Goal: Task Accomplishment & Management: Use online tool/utility

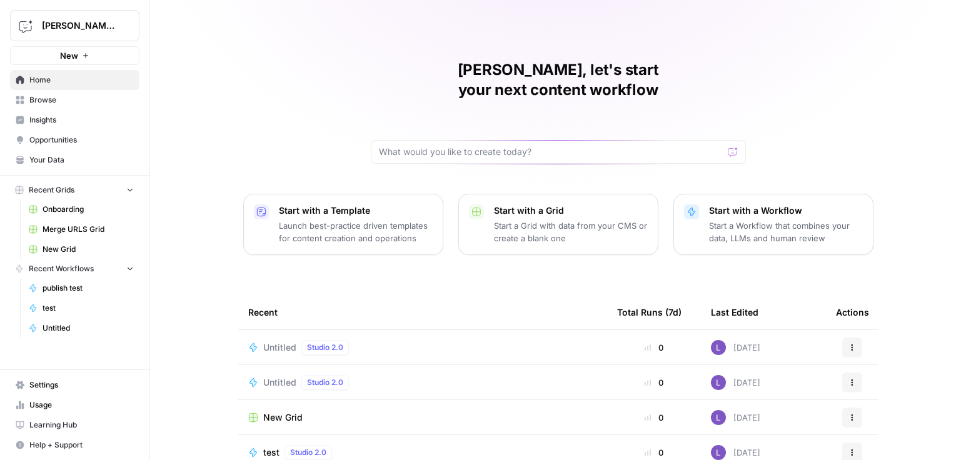
click at [61, 162] on span "Your Data" at bounding box center [81, 159] width 104 height 11
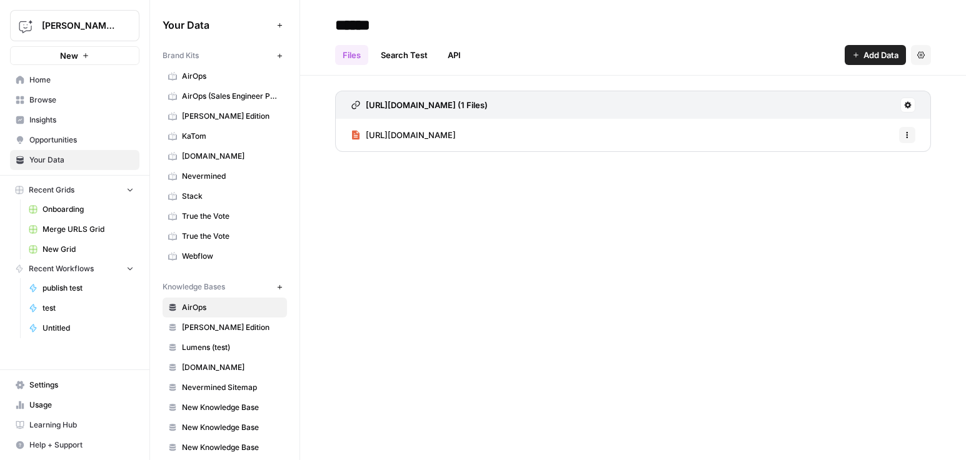
click at [211, 68] on link "AirOps" at bounding box center [225, 76] width 124 height 20
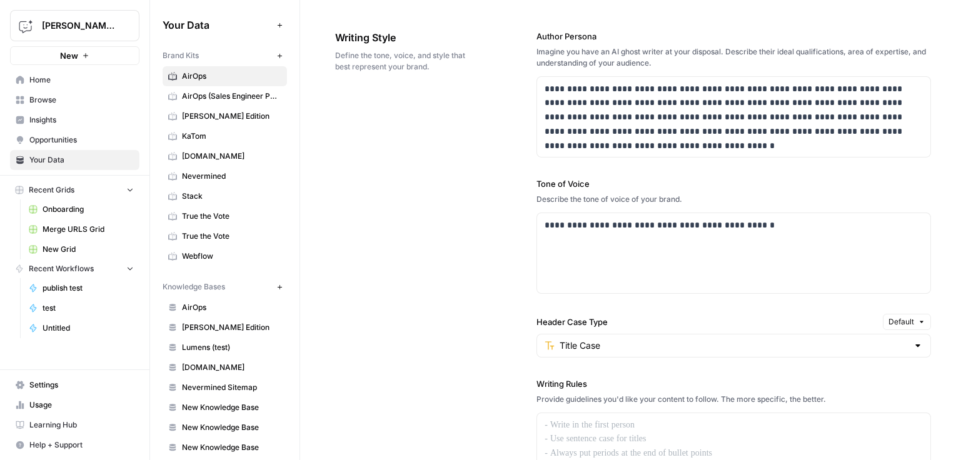
scroll to position [848, 0]
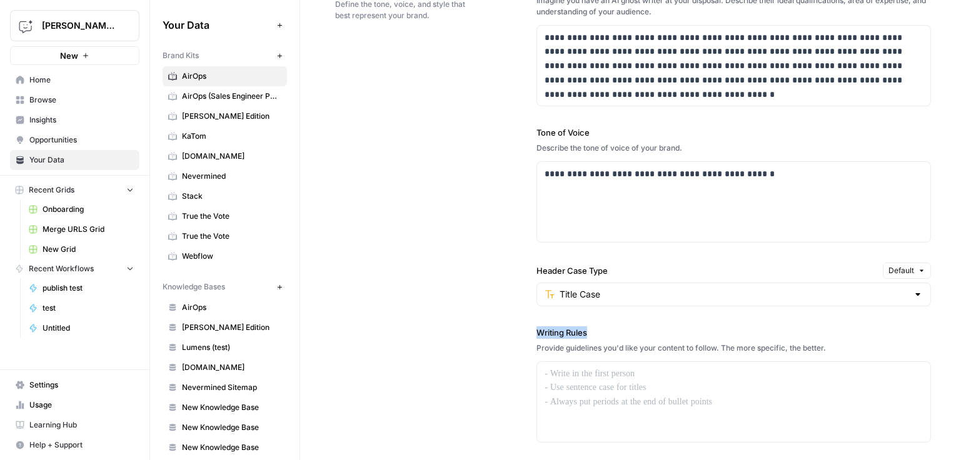
drag, startPoint x: 534, startPoint y: 333, endPoint x: 613, endPoint y: 331, distance: 78.8
click at [614, 332] on div "**********" at bounding box center [633, 290] width 596 height 672
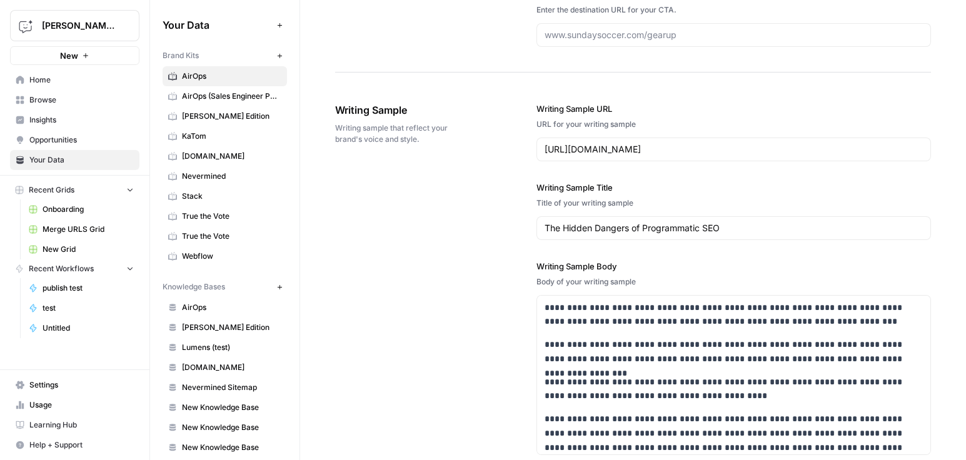
scroll to position [1402, 0]
drag, startPoint x: 530, startPoint y: 109, endPoint x: 783, endPoint y: 146, distance: 255.8
click at [783, 146] on div "**********" at bounding box center [633, 385] width 596 height 618
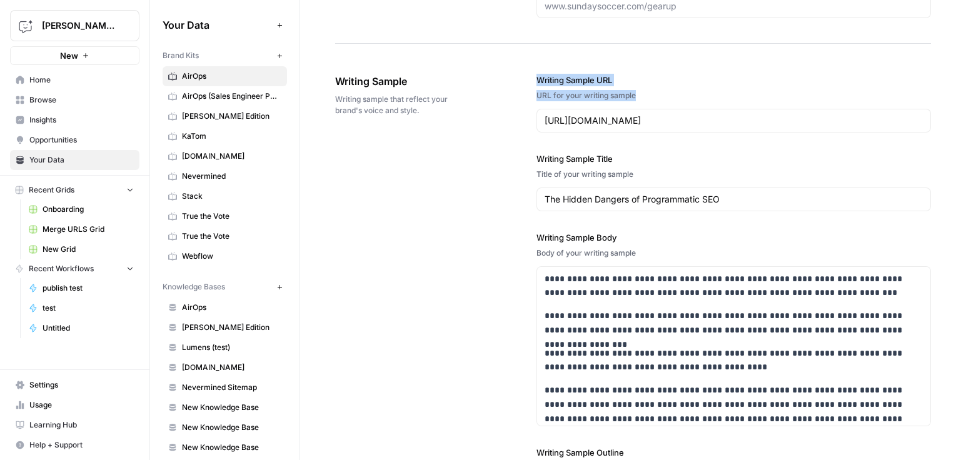
scroll to position [1433, 0]
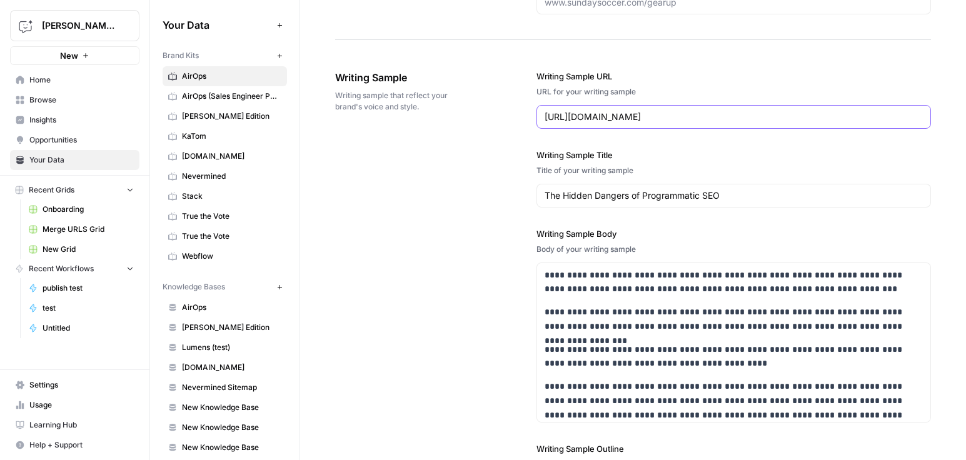
click at [642, 122] on input "https://www.airops.com/blog/hidden-dangers-of-programmatic-seo" at bounding box center [733, 117] width 378 height 13
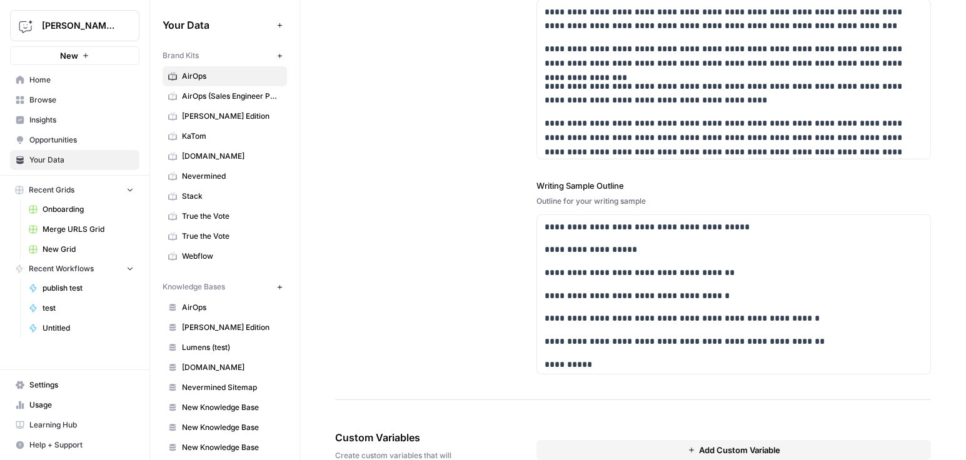
scroll to position [1745, 0]
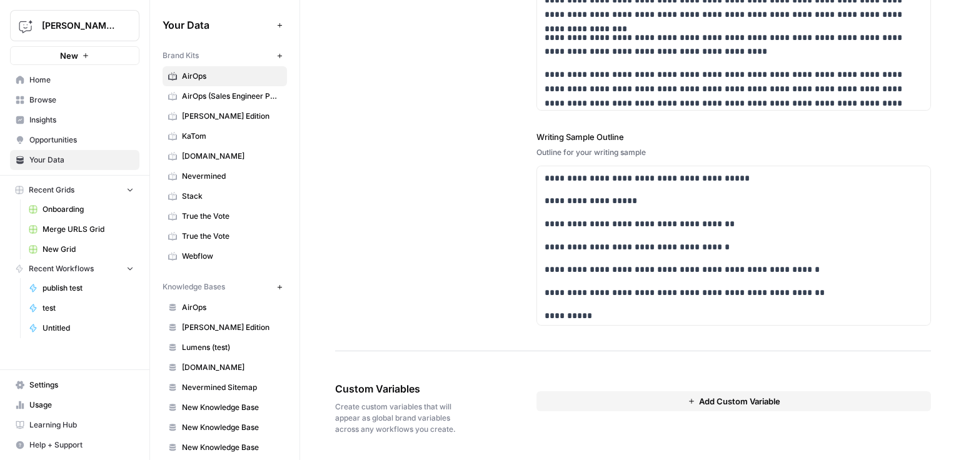
click at [674, 398] on button "Add Custom Variable" at bounding box center [733, 401] width 394 height 20
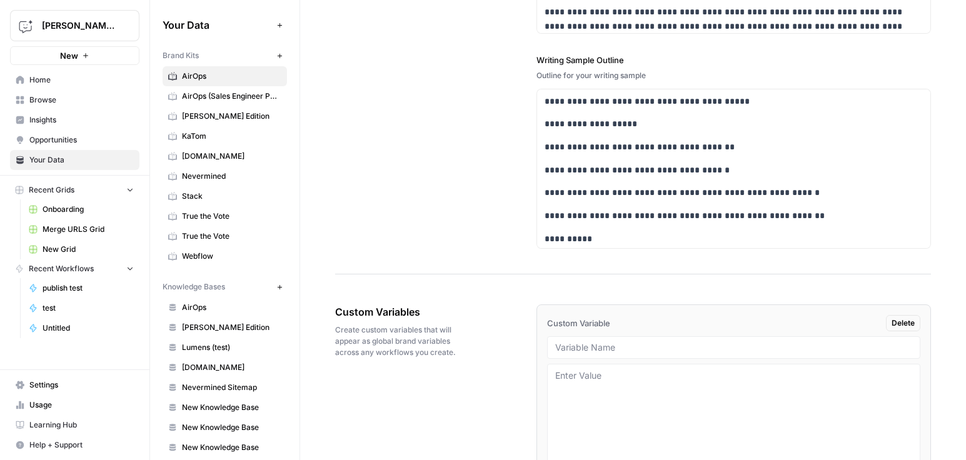
scroll to position [1835, 0]
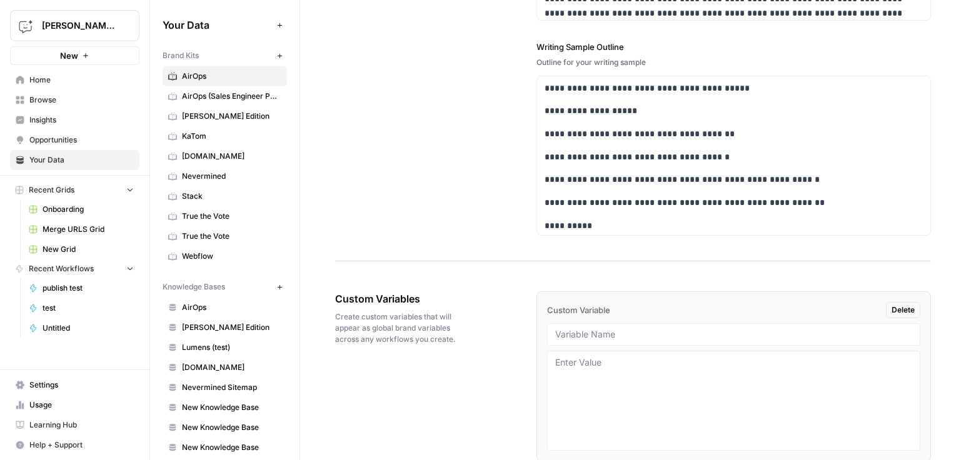
click at [619, 343] on div at bounding box center [733, 334] width 373 height 23
click at [622, 332] on input "text" at bounding box center [733, 334] width 357 height 11
type input "linkedin"
click at [204, 313] on span "AirOps" at bounding box center [231, 307] width 99 height 11
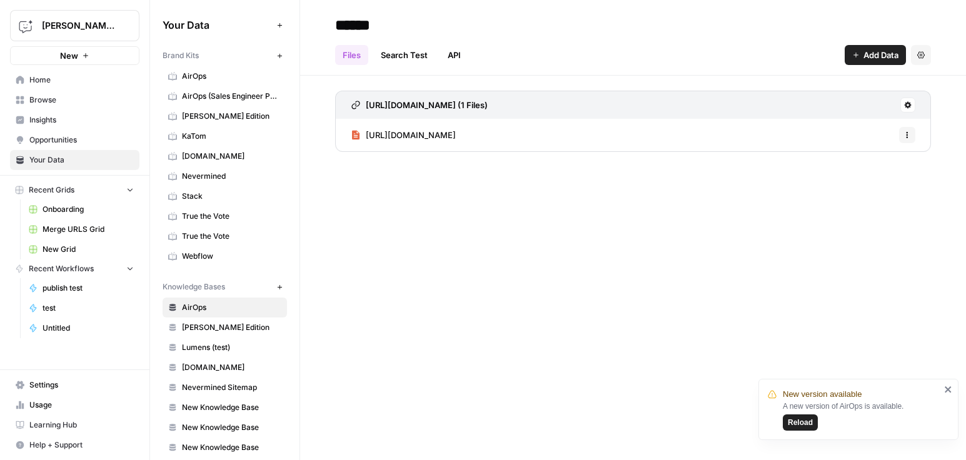
click at [272, 283] on button "New" at bounding box center [279, 286] width 15 height 15
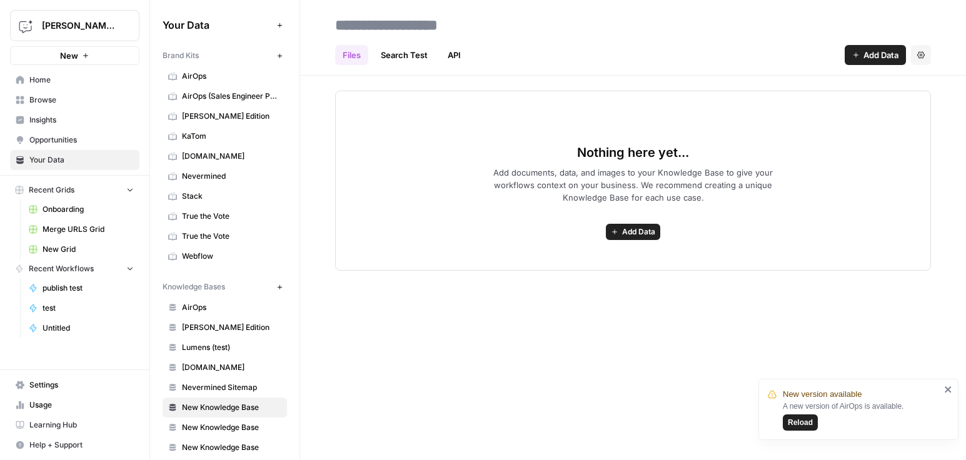
click at [615, 224] on button "Add Data" at bounding box center [633, 232] width 54 height 16
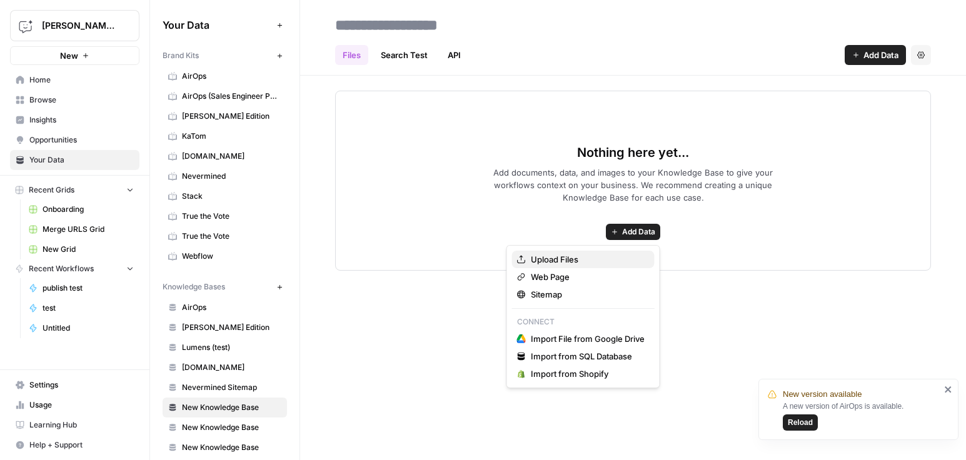
click at [589, 259] on span "Upload Files" at bounding box center [588, 259] width 114 height 13
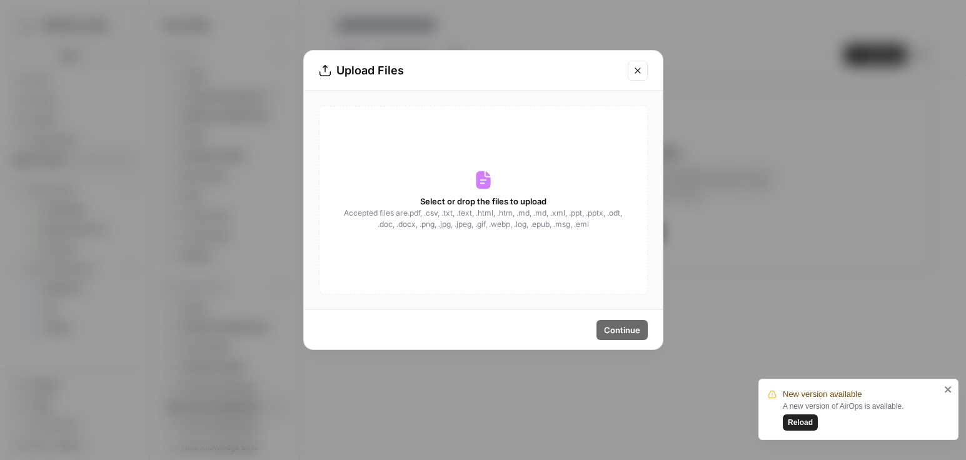
click at [643, 70] on button "Close modal" at bounding box center [638, 71] width 20 height 20
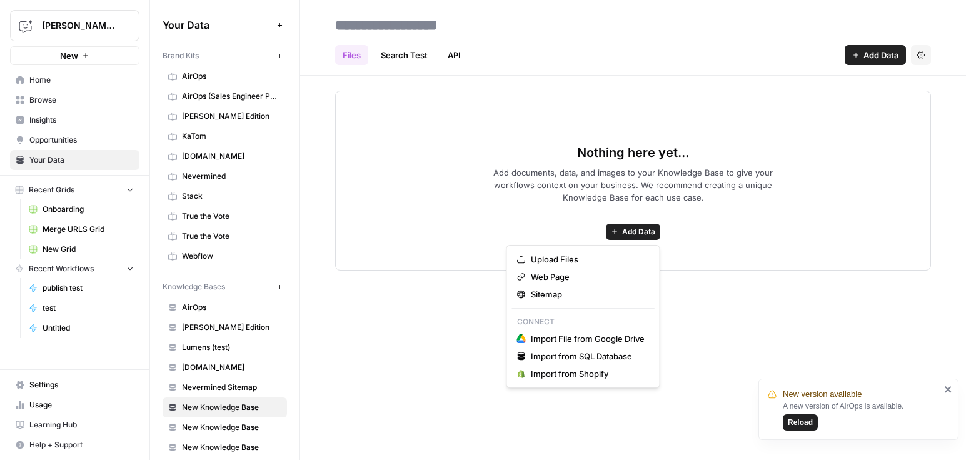
click at [626, 230] on span "Add Data" at bounding box center [638, 231] width 33 height 11
click at [549, 293] on span "Sitemap" at bounding box center [588, 294] width 114 height 13
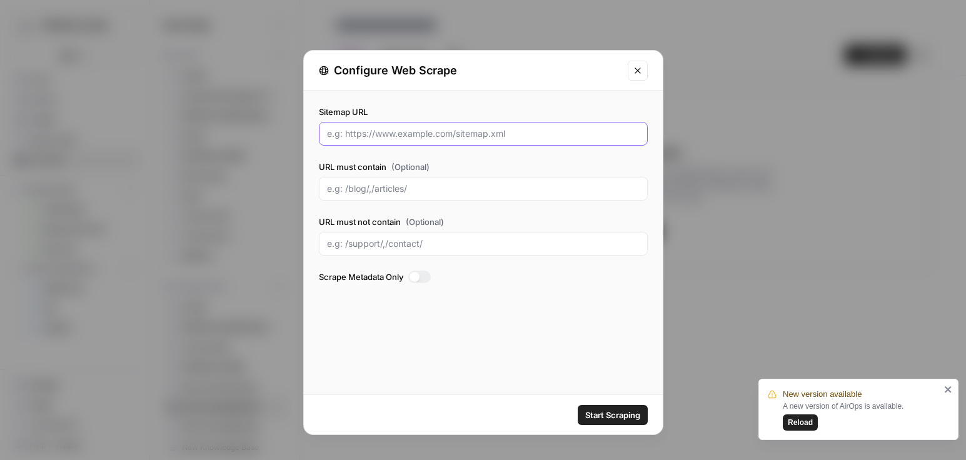
drag, startPoint x: 356, startPoint y: 133, endPoint x: 464, endPoint y: 131, distance: 108.8
click at [465, 131] on input "Sitemap URL" at bounding box center [483, 134] width 313 height 13
drag, startPoint x: 455, startPoint y: 134, endPoint x: 468, endPoint y: 132, distance: 13.4
click at [468, 132] on input "Sitemap URL" at bounding box center [483, 134] width 313 height 13
click at [394, 188] on input "URL must contain (Optional)" at bounding box center [483, 189] width 313 height 13
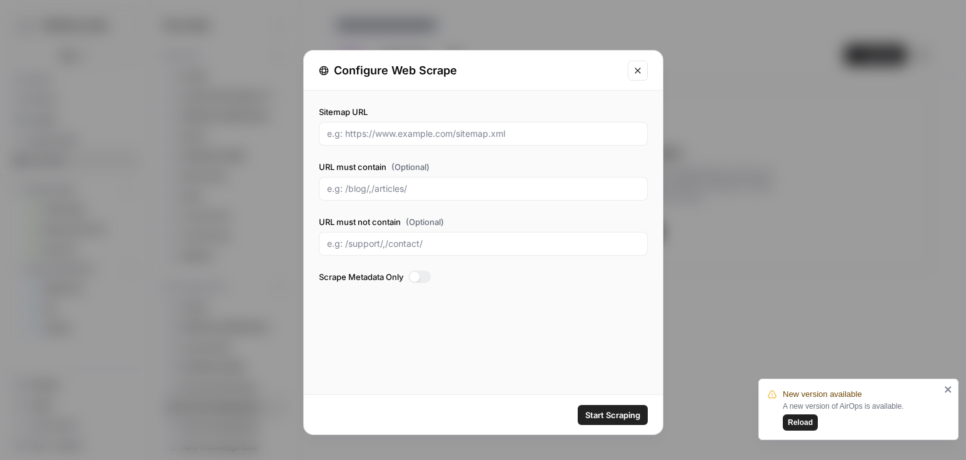
click at [400, 123] on div at bounding box center [483, 134] width 329 height 24
paste input "https://www.drumkit.ai/"
type input "https://www.drumkit.ai/sitemap.xml"
click at [399, 198] on div at bounding box center [483, 189] width 329 height 24
type input "blog"
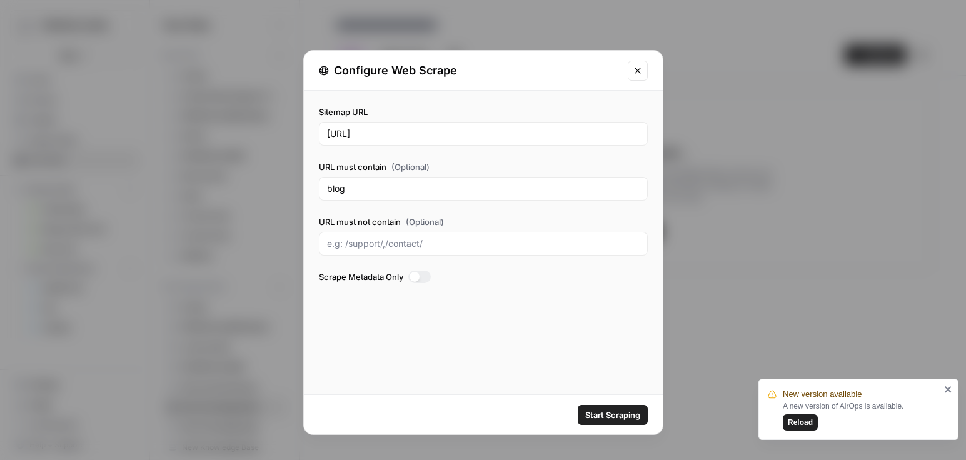
click at [605, 409] on span "Start Scraping" at bounding box center [612, 415] width 55 height 13
click at [506, 200] on div "blog" at bounding box center [483, 189] width 329 height 24
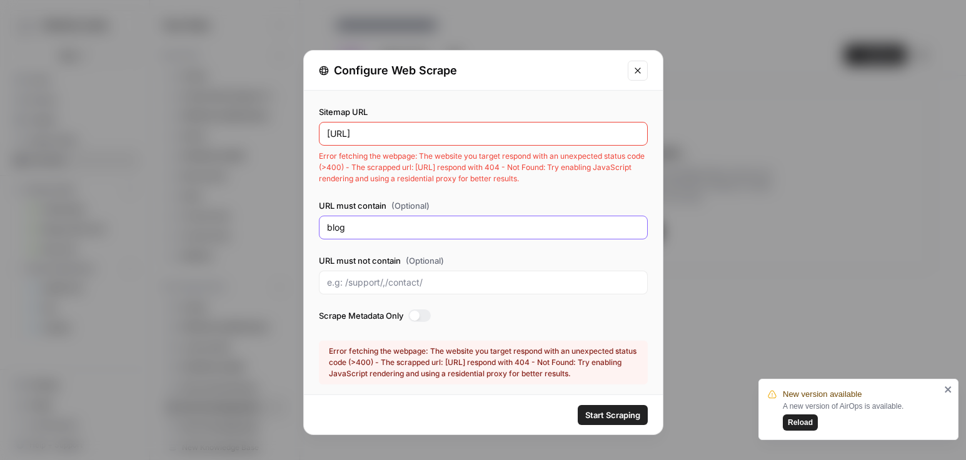
scroll to position [15, 0]
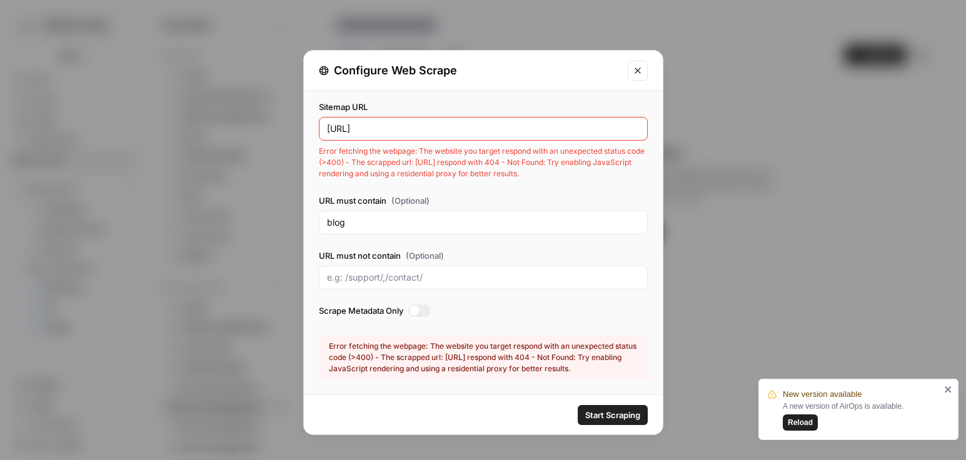
click at [636, 74] on icon "Close modal" at bounding box center [638, 71] width 10 height 10
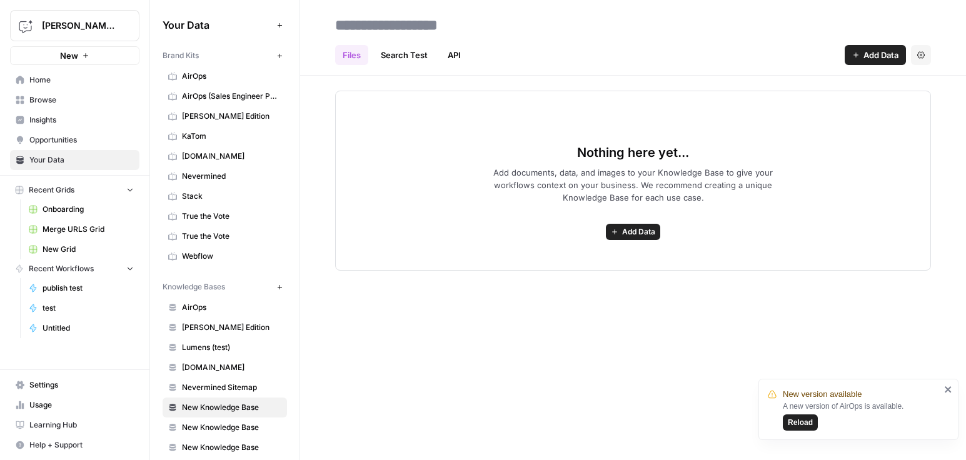
click at [41, 101] on span "Browse" at bounding box center [81, 99] width 104 height 11
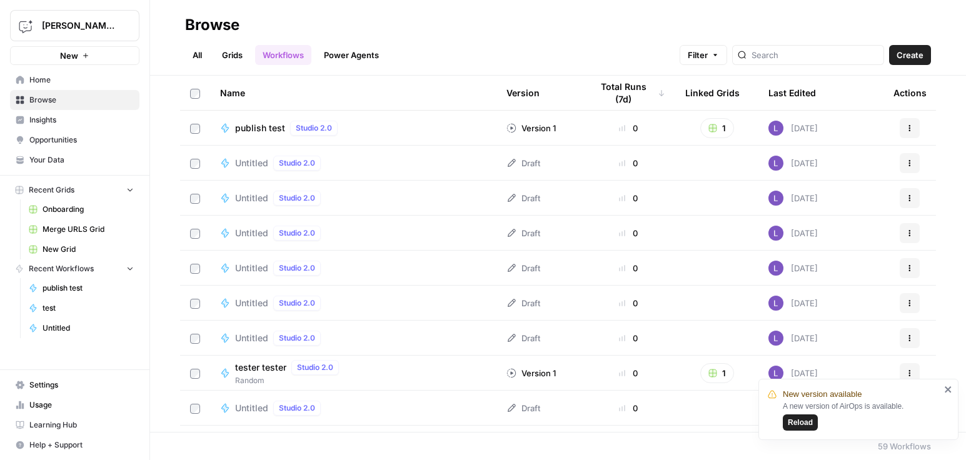
click at [229, 59] on link "Grids" at bounding box center [232, 55] width 36 height 20
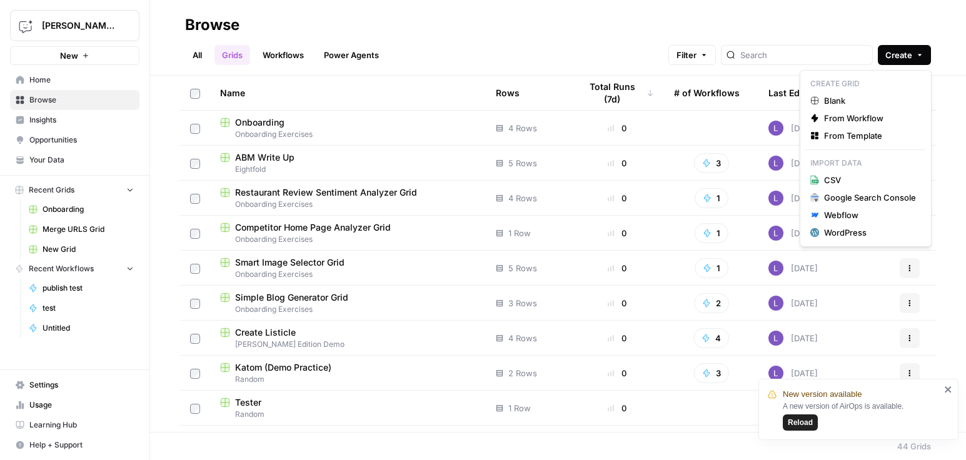
click at [910, 55] on span "Create" at bounding box center [898, 55] width 27 height 13
click at [839, 136] on span "From Template" at bounding box center [870, 135] width 92 height 13
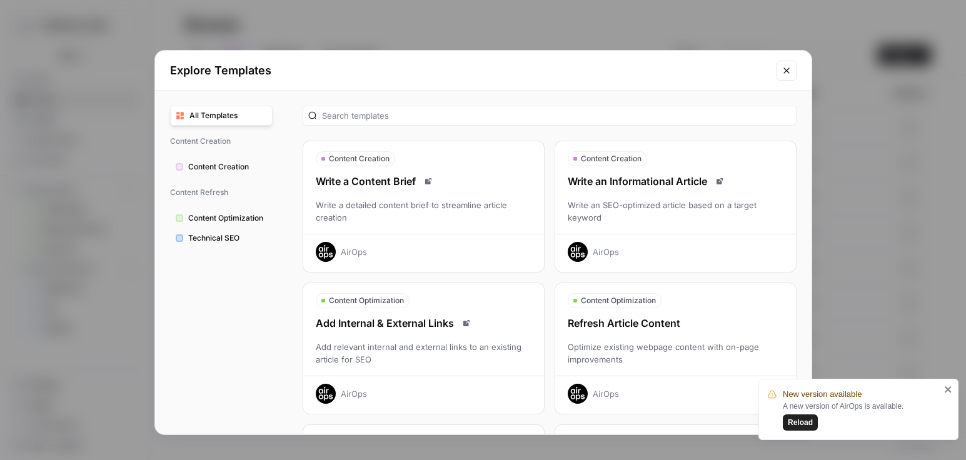
scroll to position [36, 0]
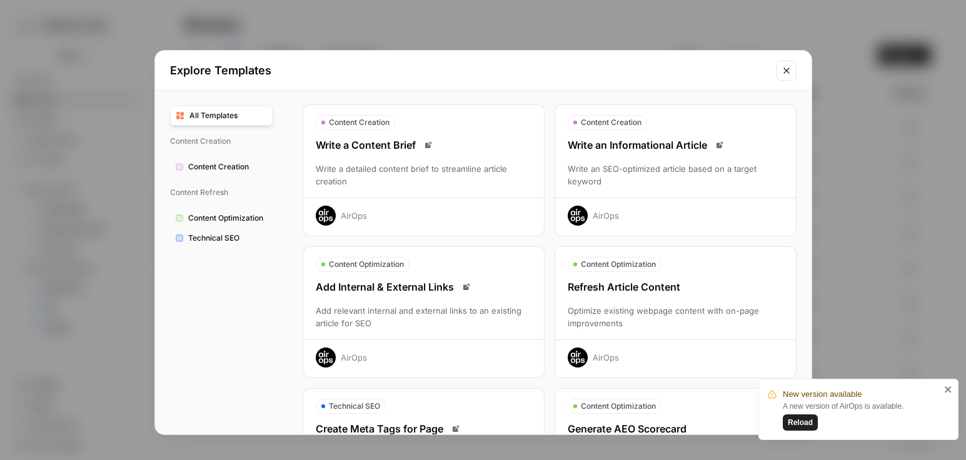
click at [656, 183] on div "Write an SEO-optimized article based on a target keyword" at bounding box center [675, 175] width 241 height 25
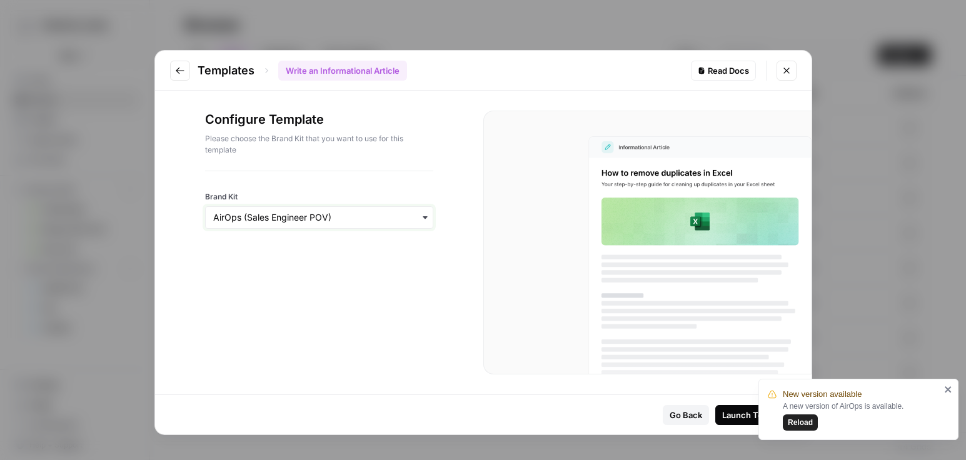
click at [386, 218] on input "Brand Kit" at bounding box center [319, 217] width 212 height 13
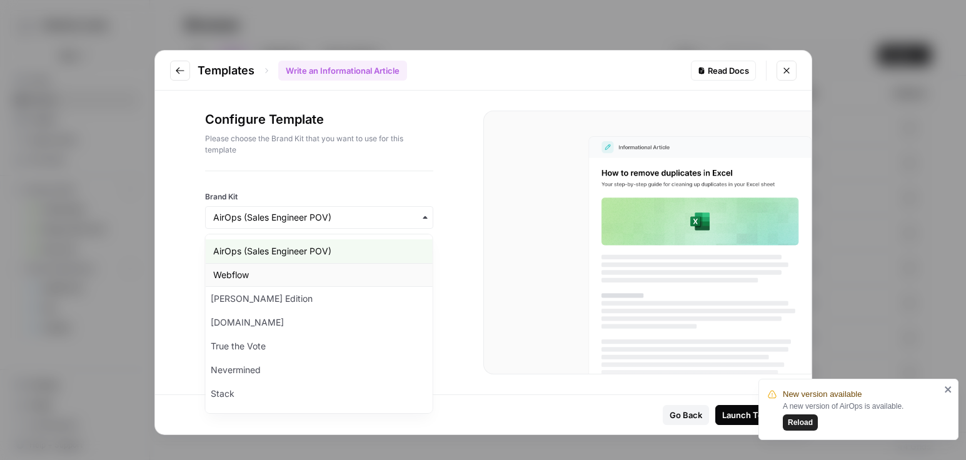
click at [246, 279] on div "Webflow" at bounding box center [319, 275] width 227 height 24
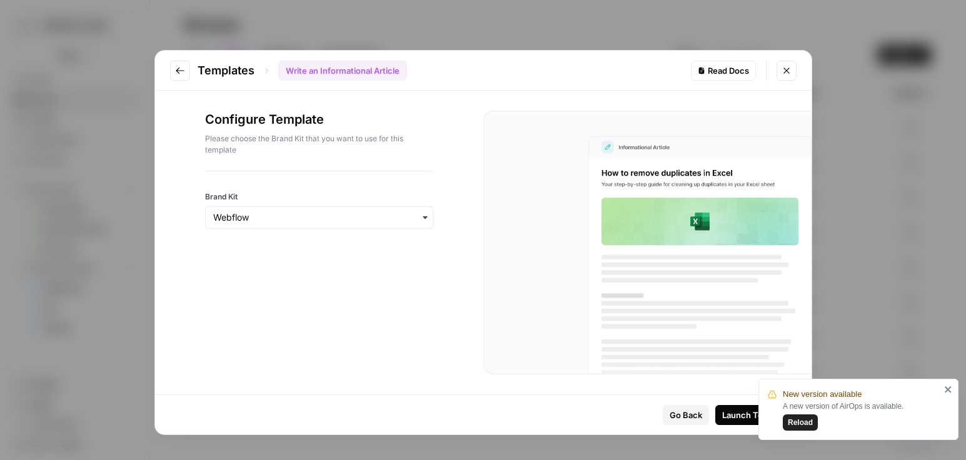
click at [724, 409] on div "Launch Template" at bounding box center [756, 415] width 68 height 13
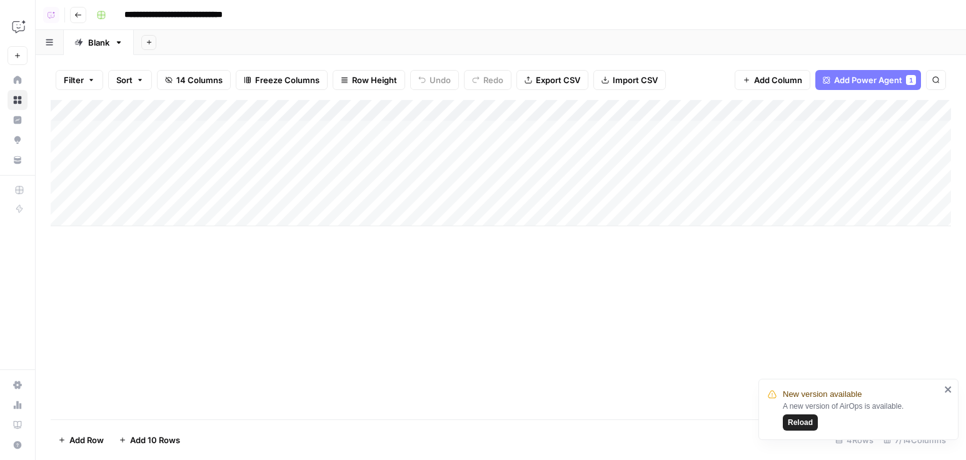
click at [154, 220] on div "Add Column" at bounding box center [501, 163] width 900 height 126
click at [166, 233] on div "Add Column" at bounding box center [501, 174] width 900 height 148
click at [194, 131] on div "Add Column" at bounding box center [501, 184] width 900 height 169
click at [237, 322] on div "Add Column" at bounding box center [501, 259] width 900 height 319
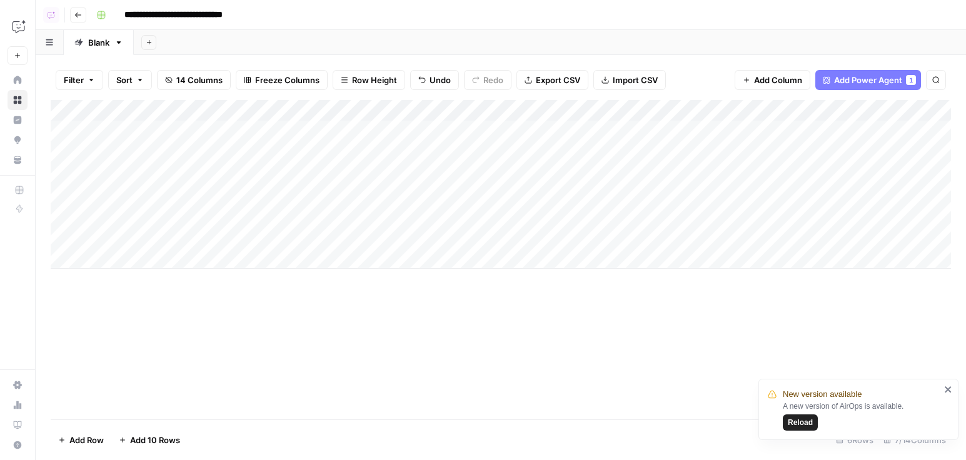
click at [357, 133] on div "Add Column" at bounding box center [501, 184] width 900 height 169
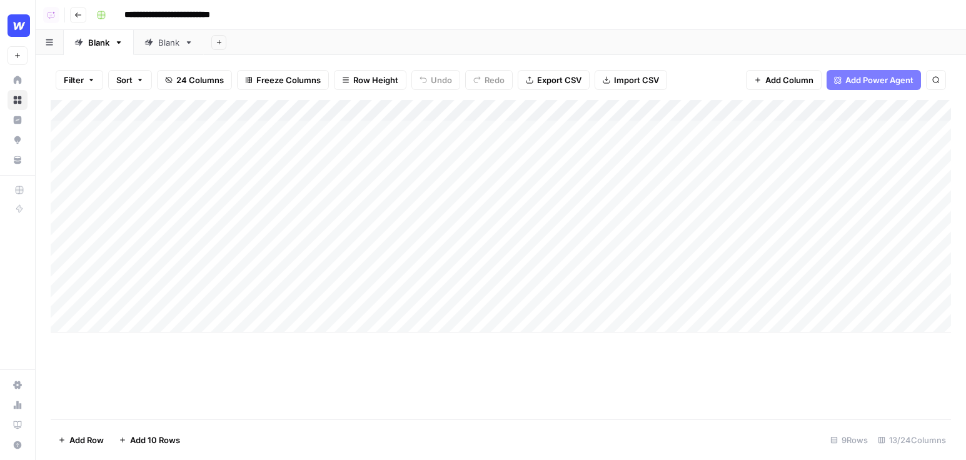
click at [344, 199] on div "Add Column" at bounding box center [501, 216] width 900 height 233
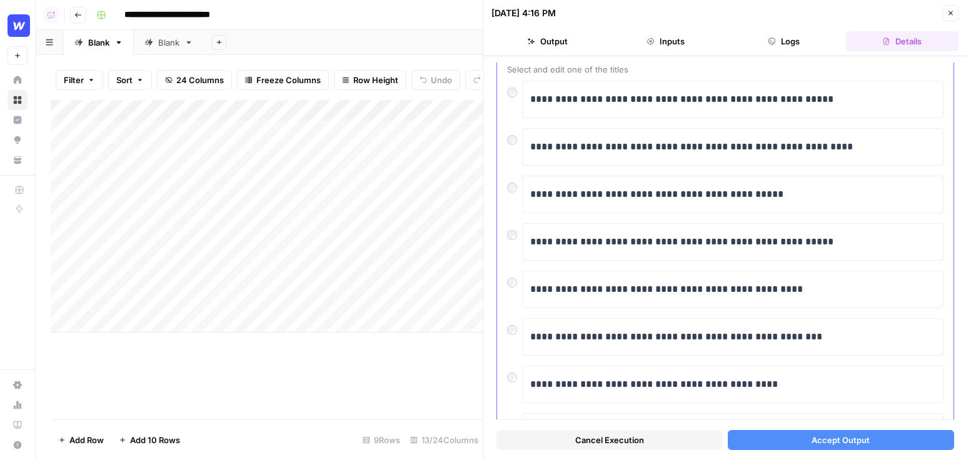
scroll to position [76, 0]
drag, startPoint x: 796, startPoint y: 99, endPoint x: 494, endPoint y: 97, distance: 301.9
click at [494, 97] on div "**********" at bounding box center [725, 258] width 483 height 404
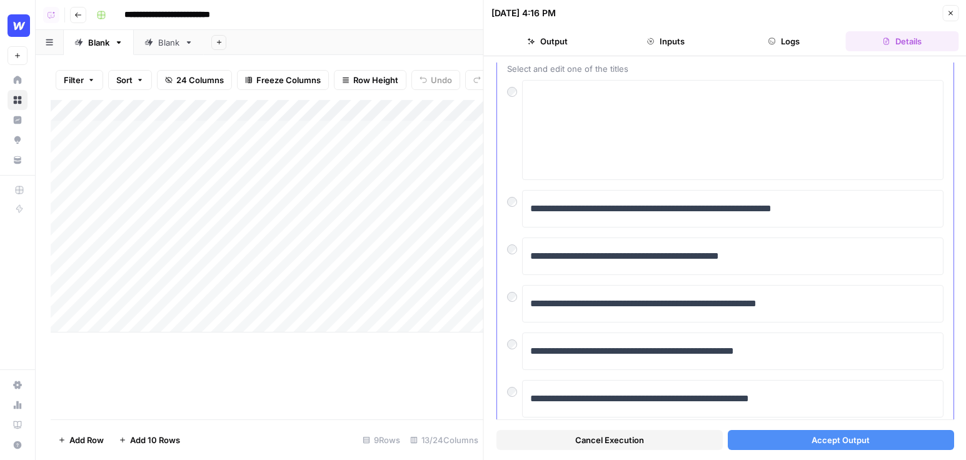
click at [513, 207] on div at bounding box center [514, 199] width 15 height 18
click at [778, 436] on button "Accept Output" at bounding box center [840, 440] width 226 height 20
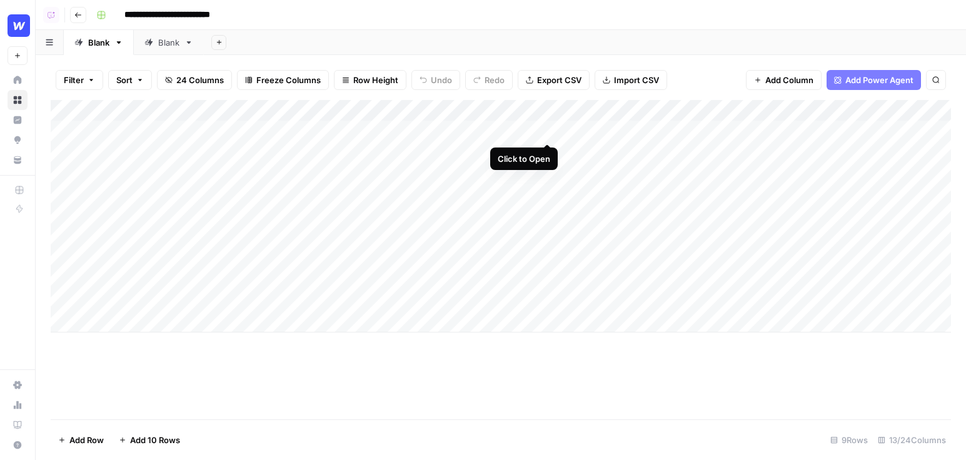
click at [547, 132] on div "Add Column" at bounding box center [501, 216] width 900 height 233
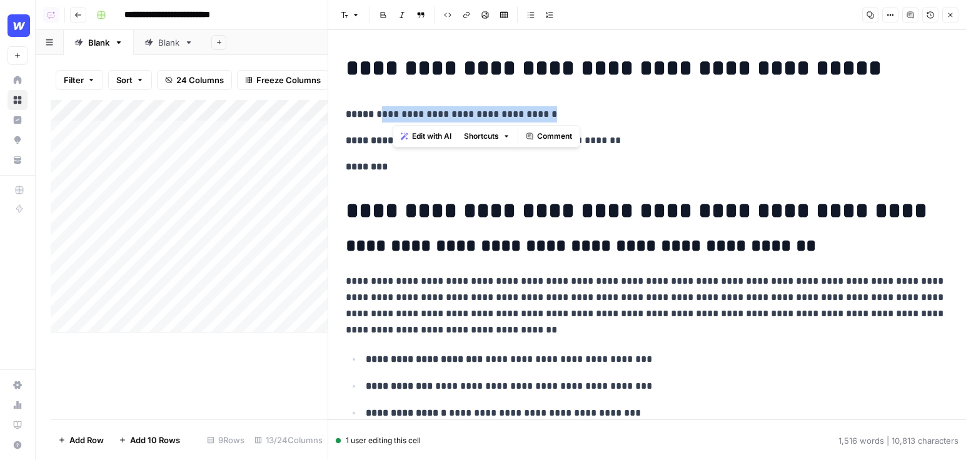
drag, startPoint x: 653, startPoint y: 109, endPoint x: 376, endPoint y: 108, distance: 277.6
click at [376, 108] on p "**********" at bounding box center [647, 114] width 603 height 16
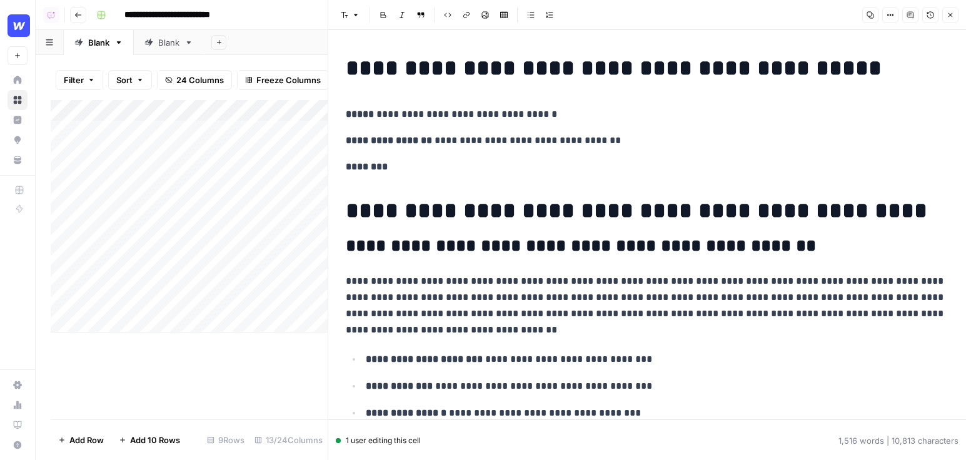
click at [591, 218] on h1 "**********" at bounding box center [647, 211] width 603 height 26
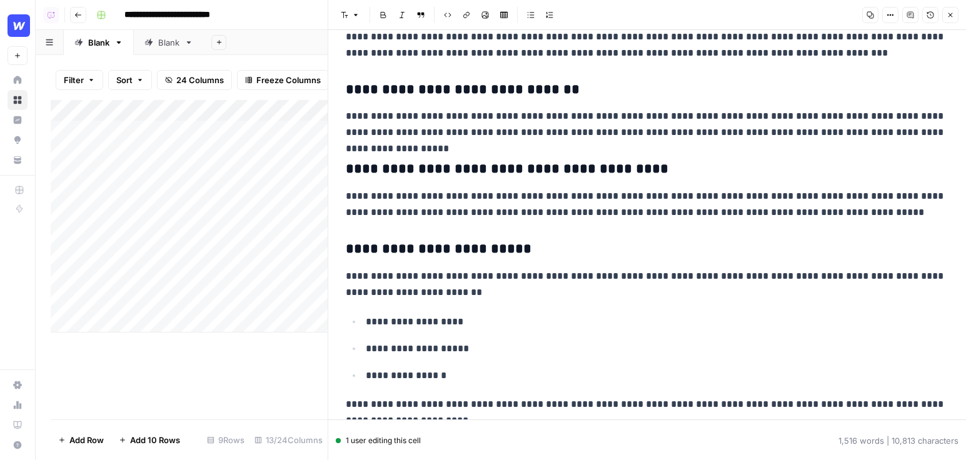
scroll to position [878, 0]
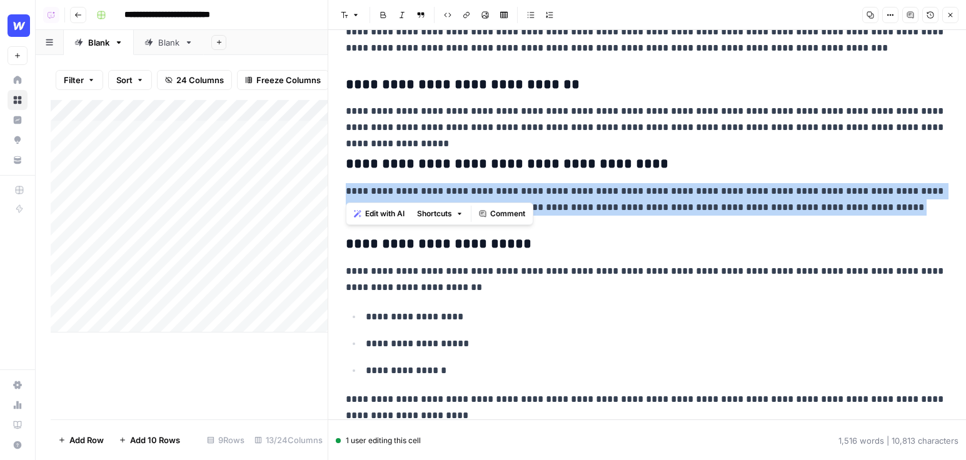
drag, startPoint x: 366, startPoint y: 196, endPoint x: 421, endPoint y: 231, distance: 64.9
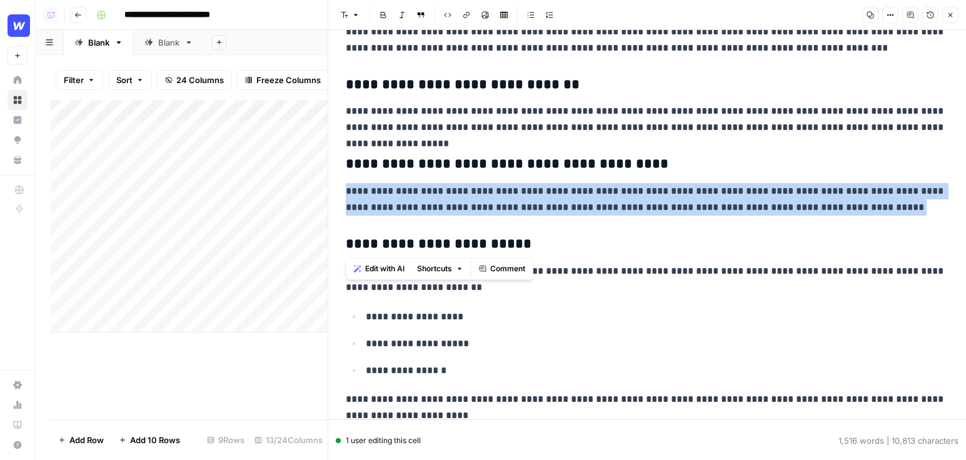
click at [389, 269] on span "Edit with AI" at bounding box center [384, 268] width 39 height 11
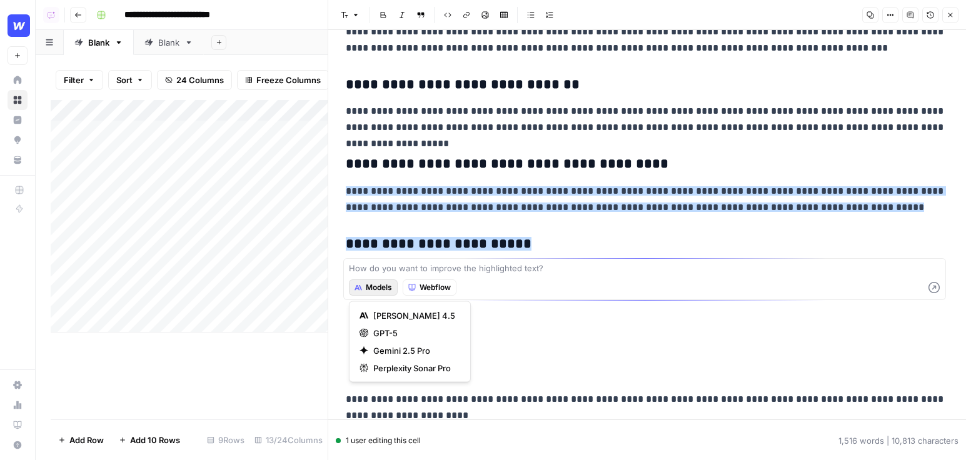
click at [380, 287] on span "Models" at bounding box center [379, 287] width 26 height 11
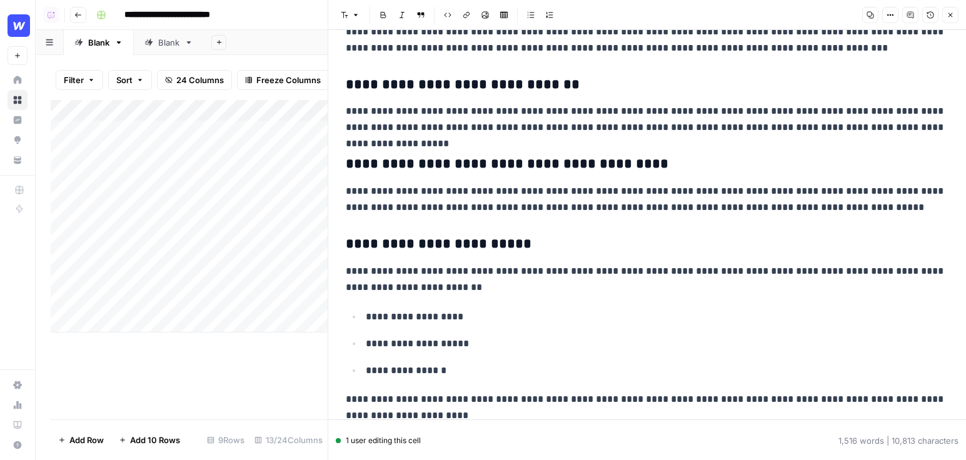
click at [682, 346] on p "**********" at bounding box center [657, 344] width 583 height 16
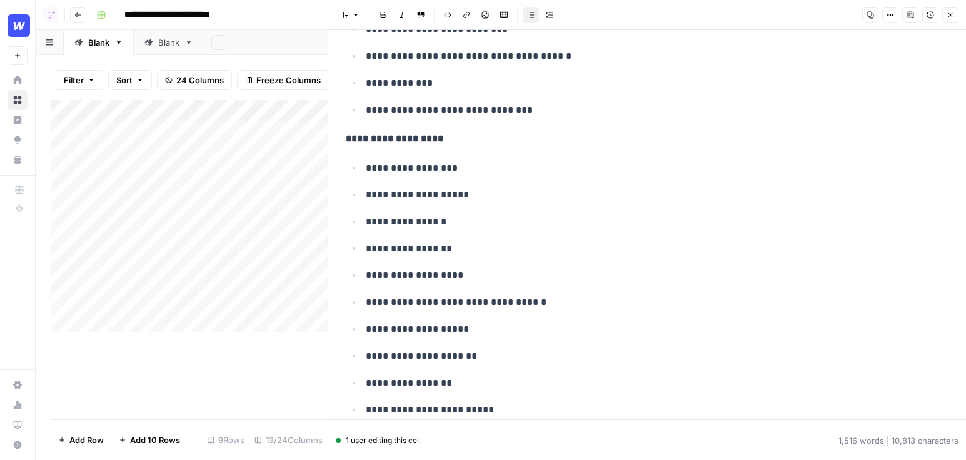
scroll to position [4426, 0]
click at [953, 16] on icon "button" at bounding box center [950, 15] width 8 height 8
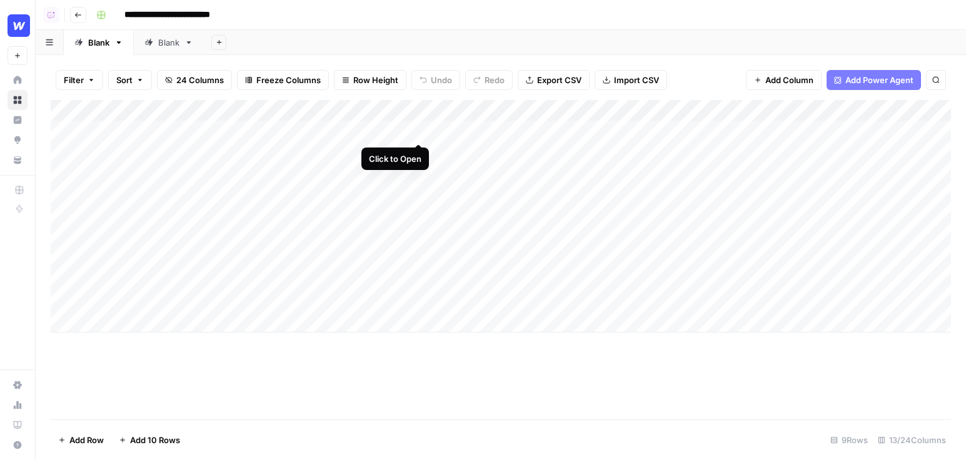
click at [422, 126] on div "Add Column" at bounding box center [501, 216] width 900 height 233
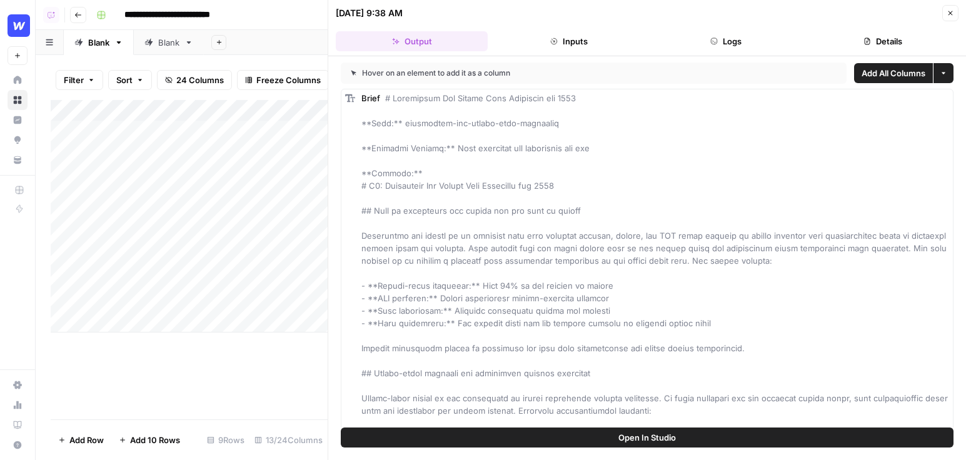
click at [870, 36] on button "Details" at bounding box center [882, 41] width 152 height 20
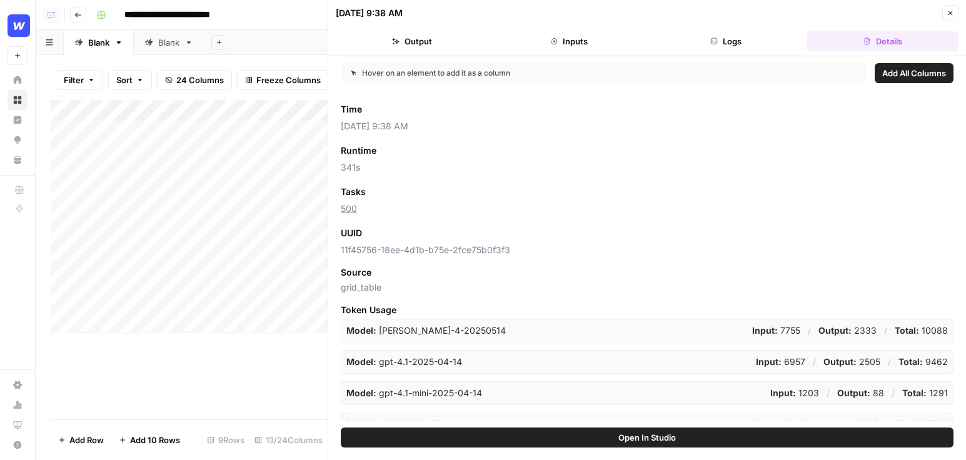
scroll to position [75, 0]
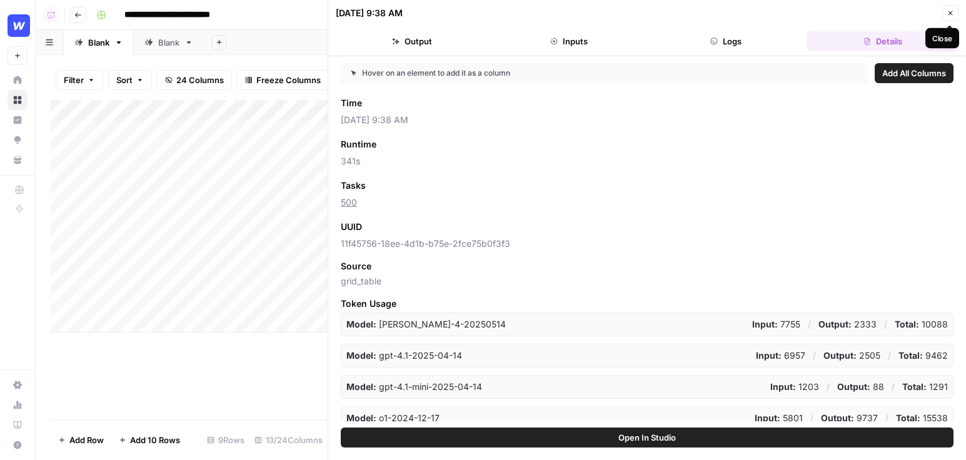
click at [957, 13] on button "Close" at bounding box center [950, 13] width 16 height 16
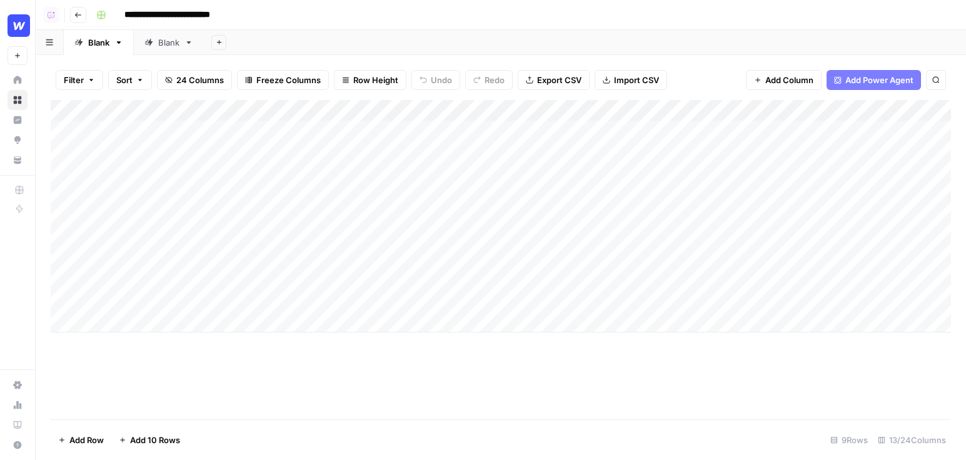
click at [421, 104] on div "Add Column" at bounding box center [501, 216] width 900 height 233
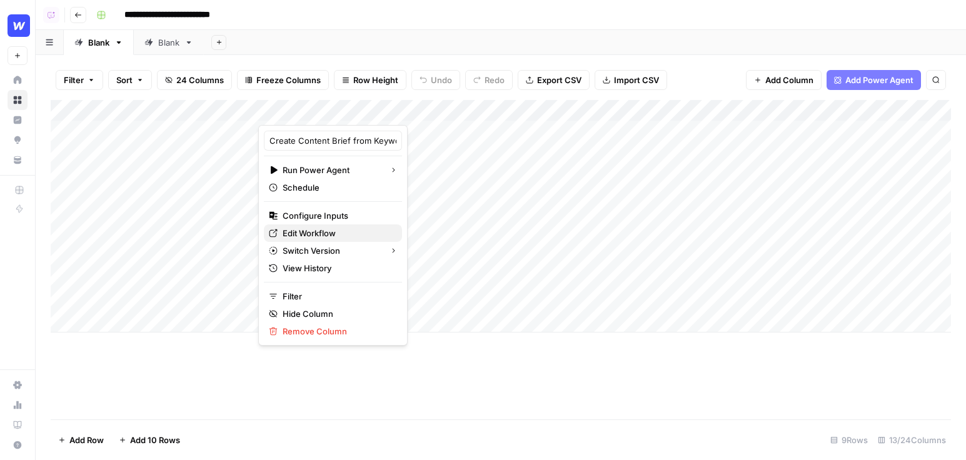
click at [328, 231] on span "Edit Workflow" at bounding box center [337, 233] width 109 height 13
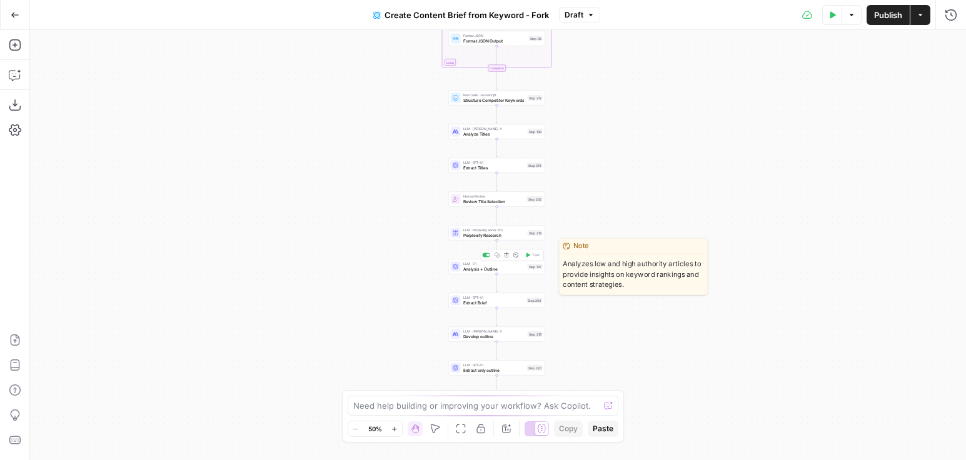
click at [466, 272] on div "LLM · O1 Analysis + Outline Step 197 Copy step Delete step Edit Note Test" at bounding box center [496, 266] width 97 height 15
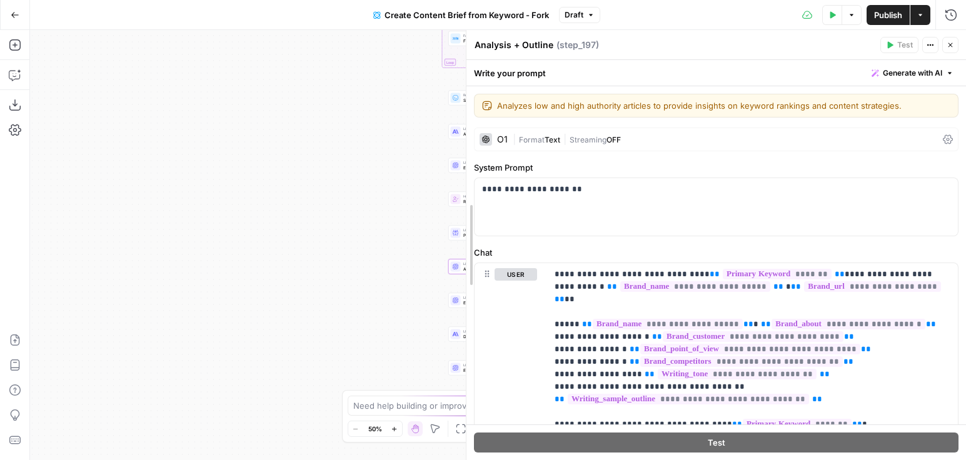
drag, startPoint x: 468, startPoint y: 150, endPoint x: 394, endPoint y: 148, distance: 74.4
click at [395, 148] on body "Webflow New Home Browse Insights Opportunities Your Data Recent Grids Write Inf…" at bounding box center [483, 230] width 966 height 460
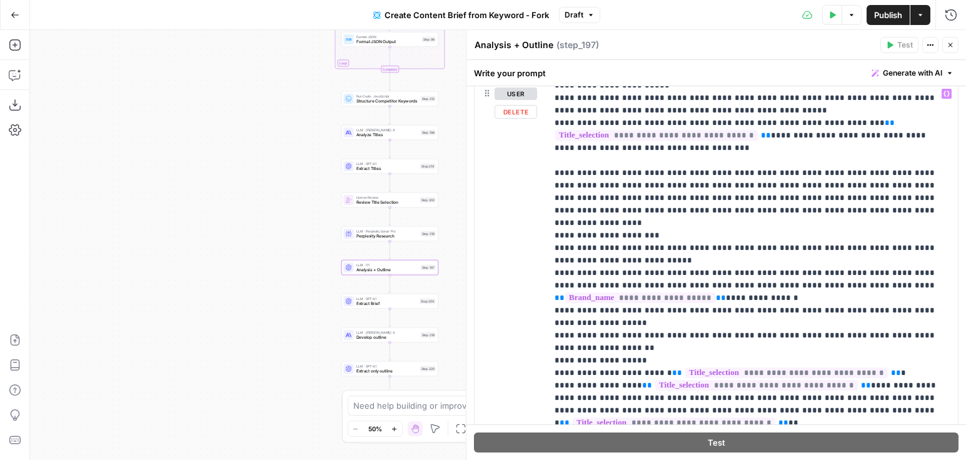
scroll to position [883, 0]
click at [932, 14] on div "Test Data Options Publish Actions Run History" at bounding box center [783, 14] width 366 height 29
click at [918, 13] on icon "button" at bounding box center [920, 15] width 8 height 8
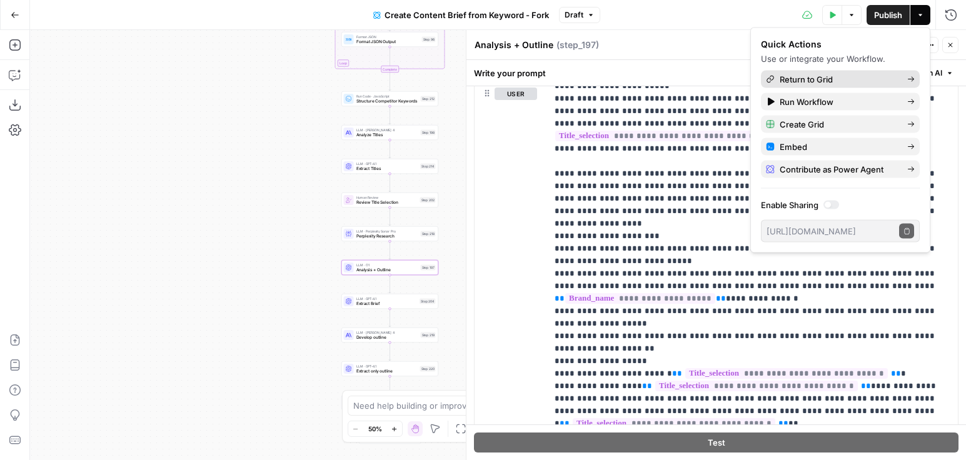
click at [849, 71] on link "Return to Grid" at bounding box center [840, 80] width 159 height 18
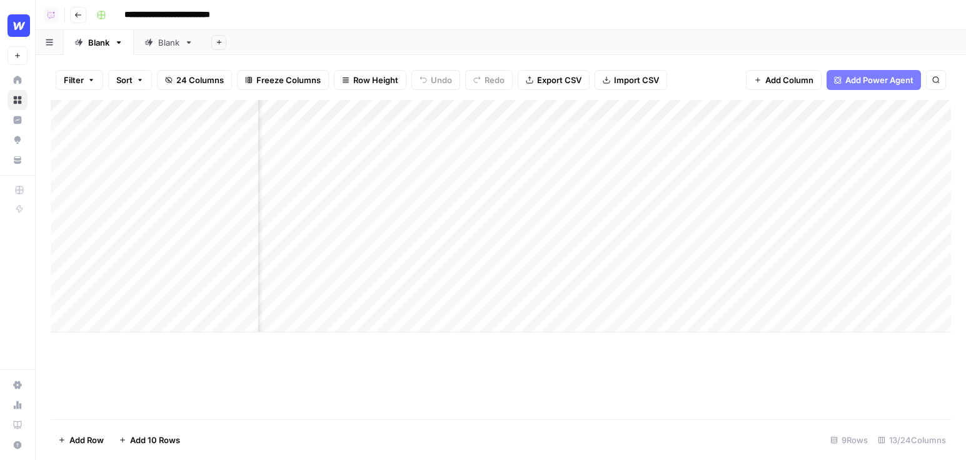
scroll to position [0, 131]
click at [861, 110] on div "Add Column" at bounding box center [501, 216] width 900 height 233
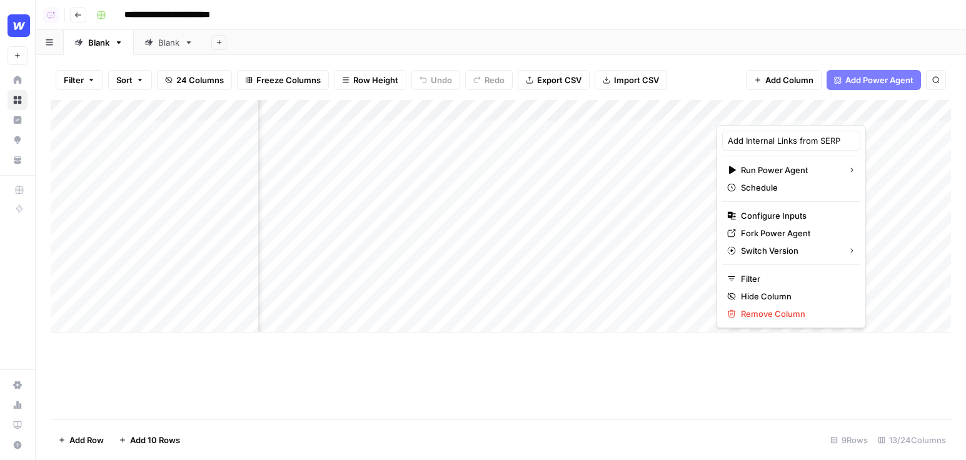
click at [664, 36] on div "Add Sheet" at bounding box center [585, 42] width 762 height 25
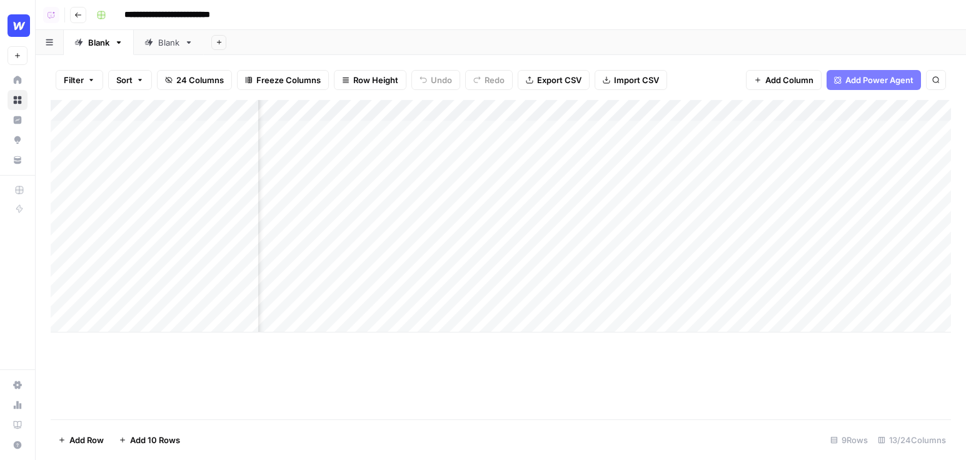
click at [878, 79] on span "Add Power Agent" at bounding box center [879, 80] width 68 height 13
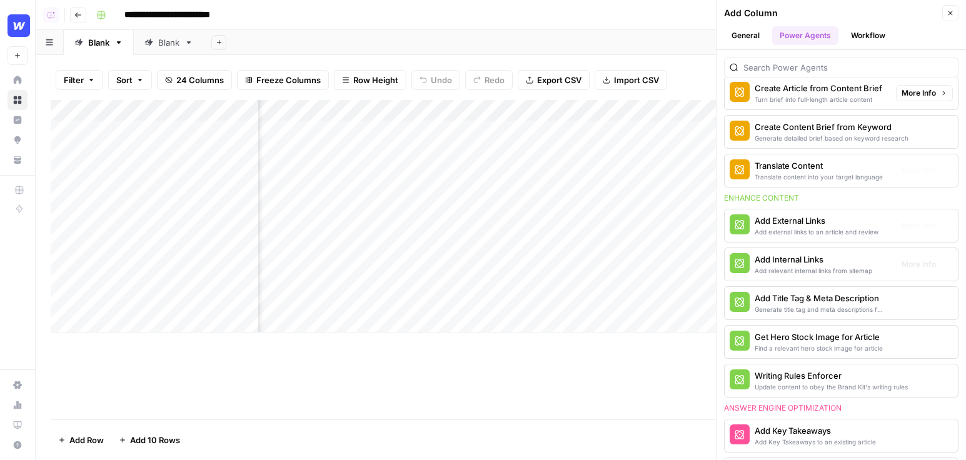
scroll to position [207, 0]
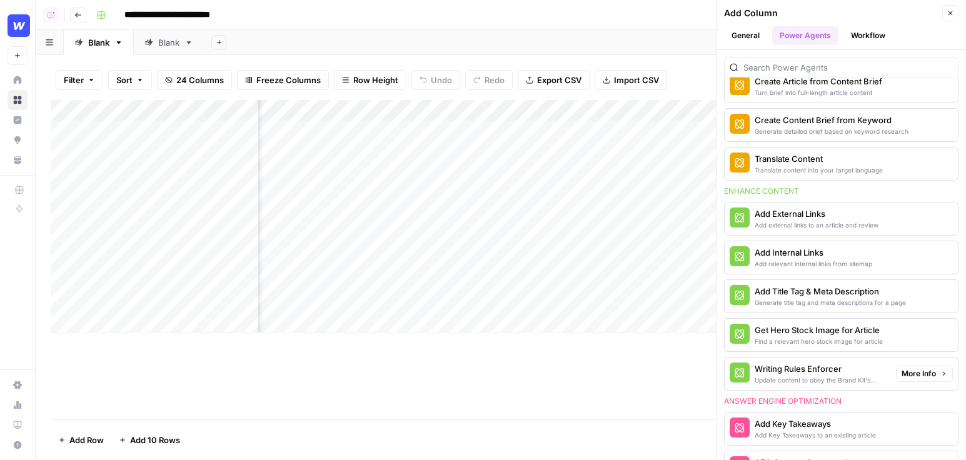
drag, startPoint x: 722, startPoint y: 192, endPoint x: 908, endPoint y: 388, distance: 270.6
click at [908, 388] on div "We've introduced Power Agents to help you accelerate common content tasks. Use …" at bounding box center [840, 255] width 249 height 410
click at [870, 398] on div "Answer engine optimization" at bounding box center [841, 401] width 234 height 11
click at [817, 259] on div "Add relevant internal links from sitemap" at bounding box center [813, 264] width 118 height 10
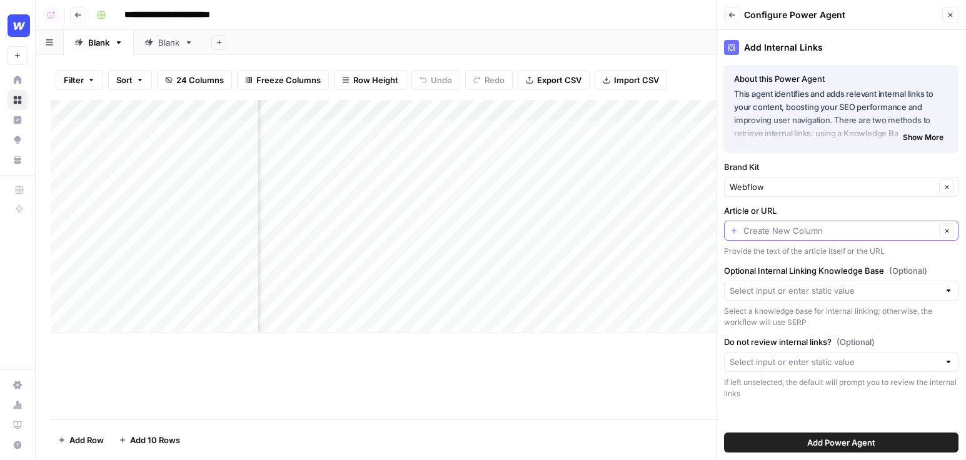
click at [785, 232] on input "Article or URL" at bounding box center [839, 230] width 192 height 13
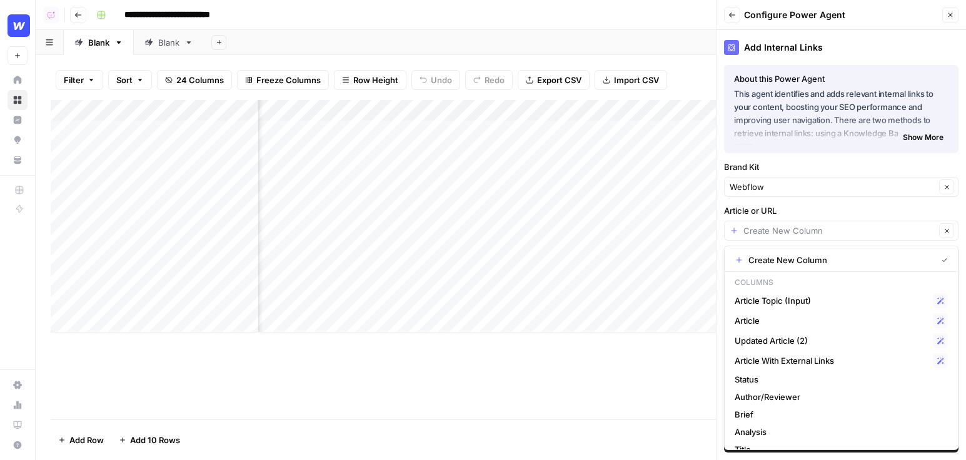
type input "Create New Column"
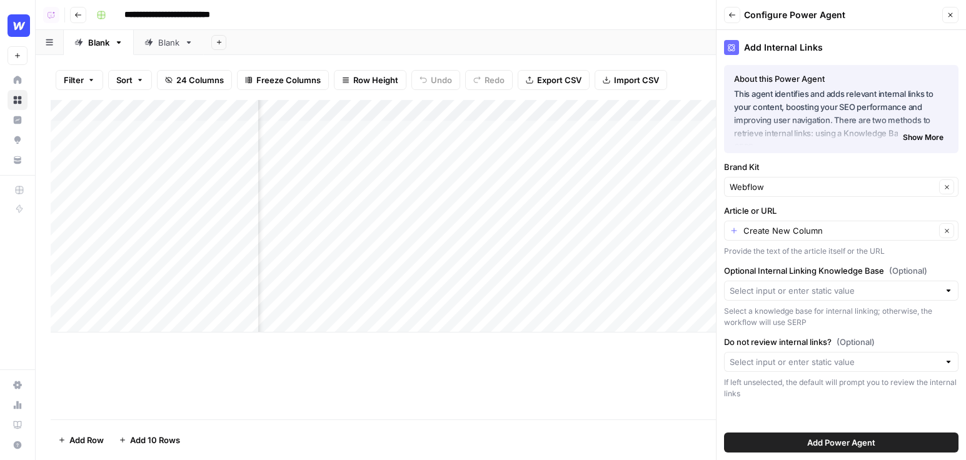
drag, startPoint x: 724, startPoint y: 210, endPoint x: 785, endPoint y: 210, distance: 61.3
click at [785, 210] on label "Article or URL" at bounding box center [841, 210] width 234 height 13
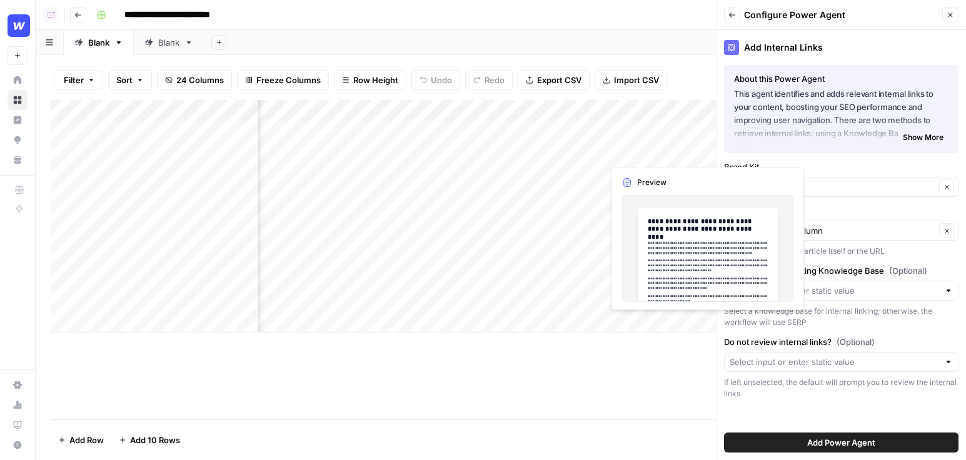
click at [841, 219] on div "Article or URL Create New Column Clear Provide the text of the article itself o…" at bounding box center [841, 230] width 234 height 53
click at [841, 224] on input "Article or URL" at bounding box center [839, 230] width 192 height 13
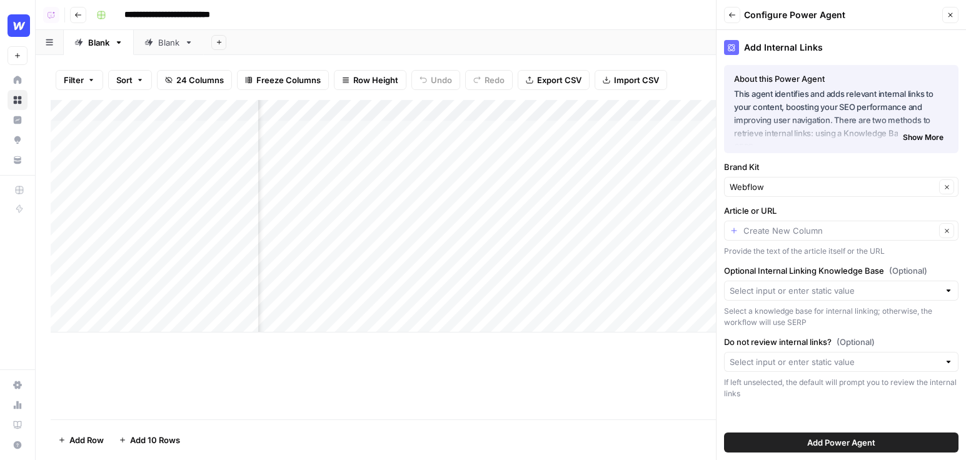
click at [696, 179] on div "Add Column" at bounding box center [501, 216] width 900 height 233
click at [891, 243] on div "Article or URL Clear Provide the text of the article itself or the URL" at bounding box center [841, 230] width 234 height 53
click at [863, 228] on input "Article or URL" at bounding box center [839, 230] width 192 height 13
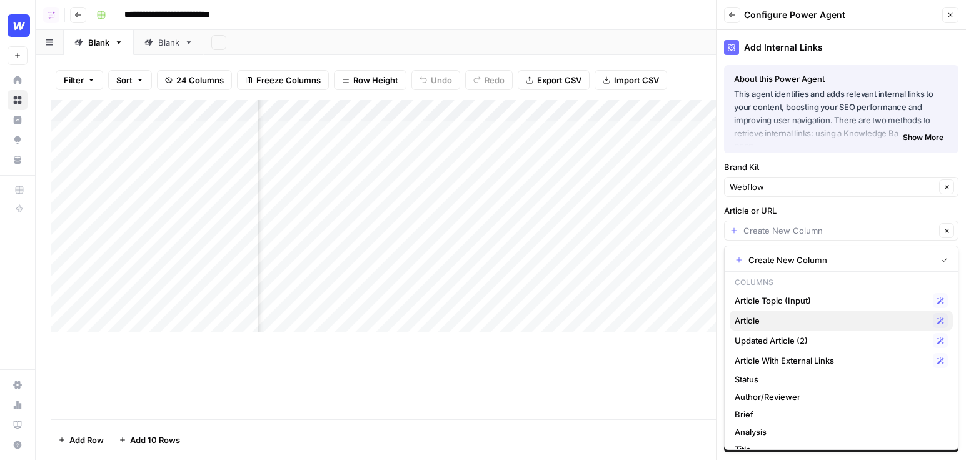
click at [795, 312] on button "Article Possible Match" at bounding box center [840, 321] width 223 height 20
type input "Article"
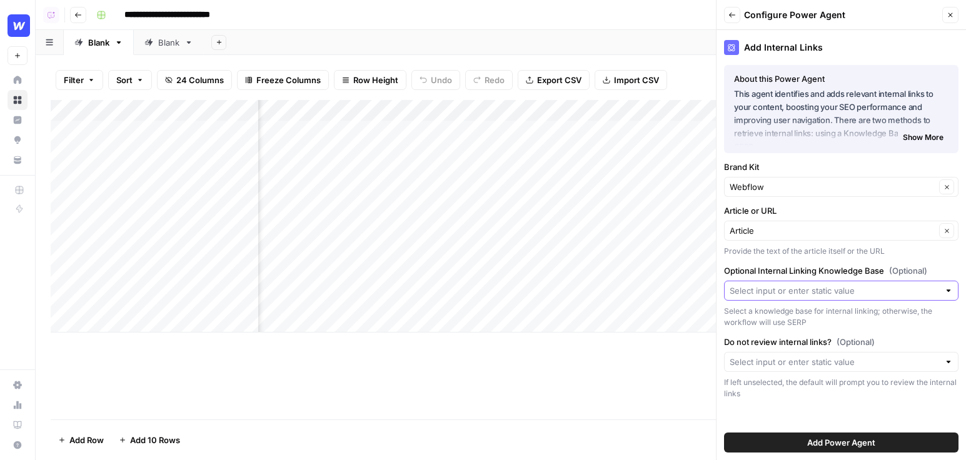
click at [760, 294] on input "Optional Internal Linking Knowledge Base (Optional)" at bounding box center [833, 290] width 209 height 13
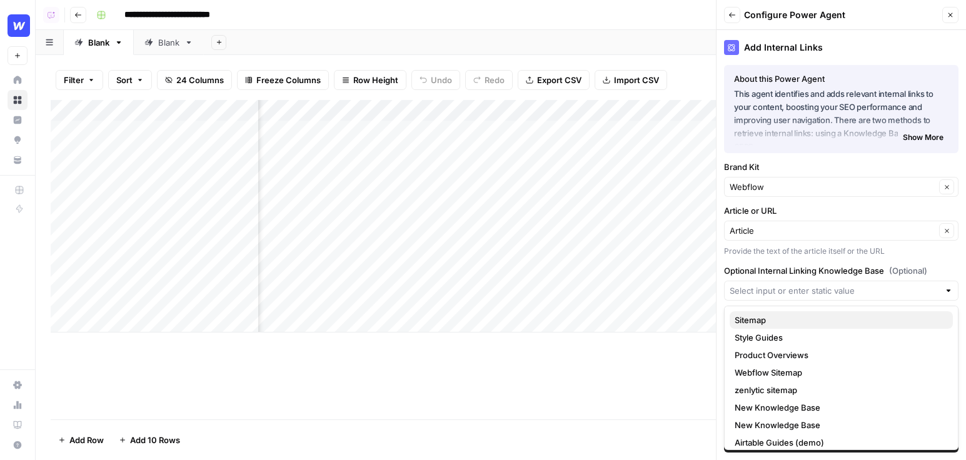
click at [755, 320] on span "Sitemap" at bounding box center [838, 320] width 208 height 13
type input "Sitemap"
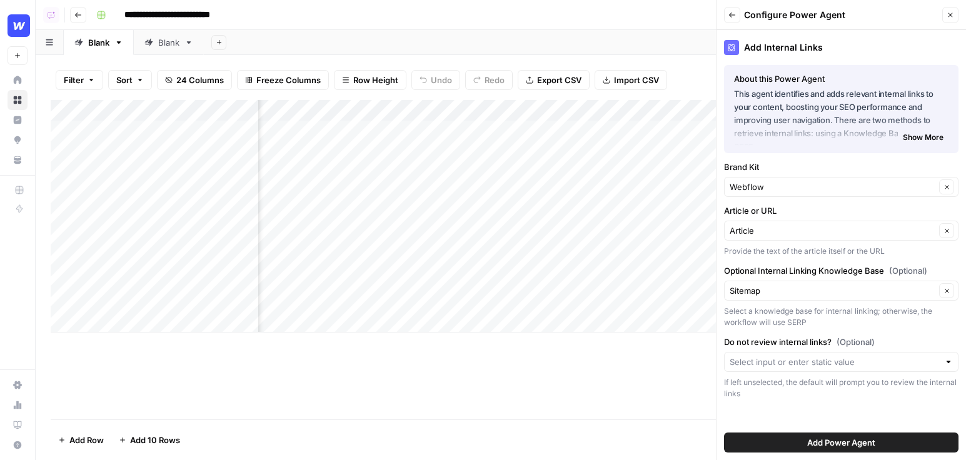
click at [946, 19] on button "Close" at bounding box center [950, 15] width 16 height 16
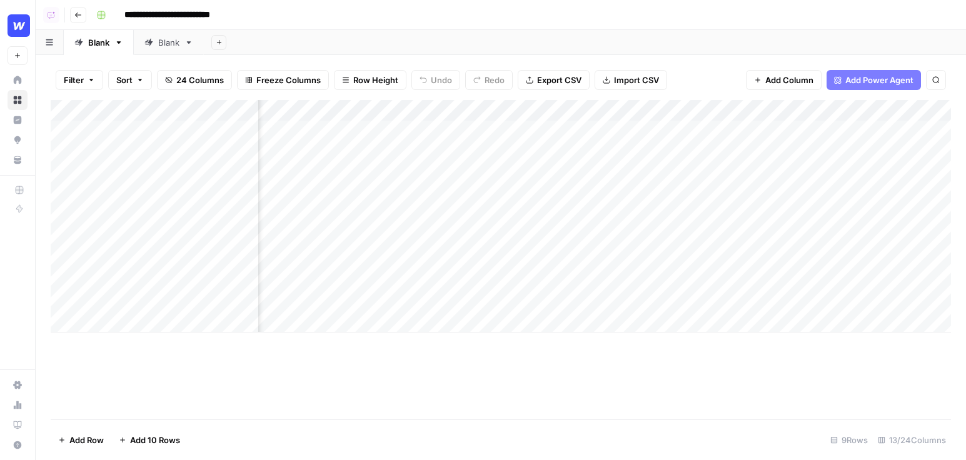
scroll to position [0, 1020]
click at [863, 107] on div "Add Column" at bounding box center [501, 216] width 900 height 233
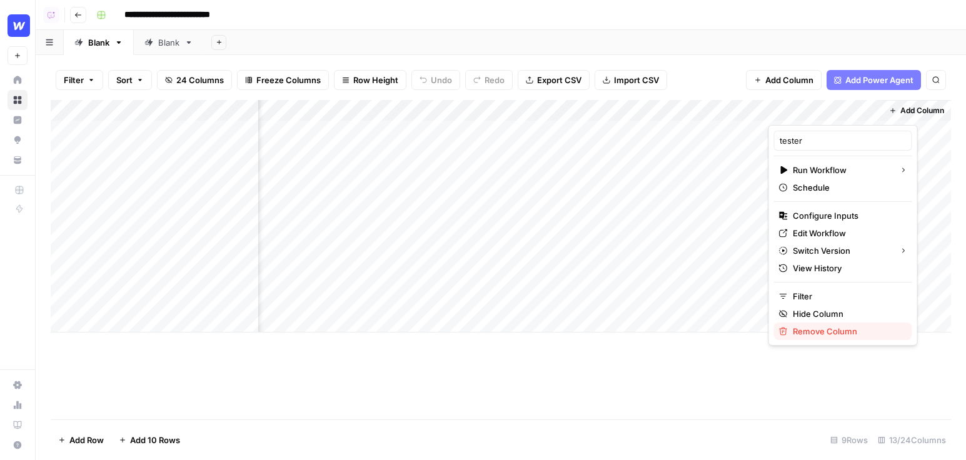
click at [800, 333] on span "Remove Column" at bounding box center [847, 331] width 109 height 13
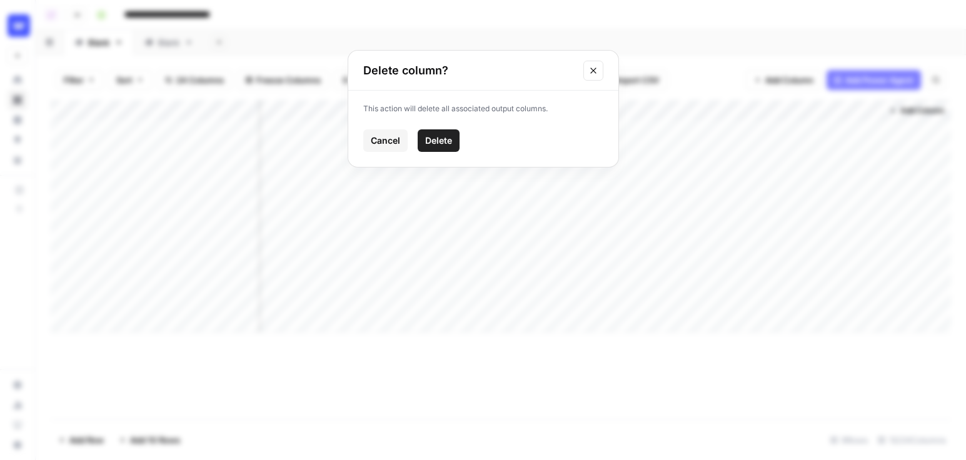
click at [445, 132] on button "Delete" at bounding box center [439, 140] width 42 height 23
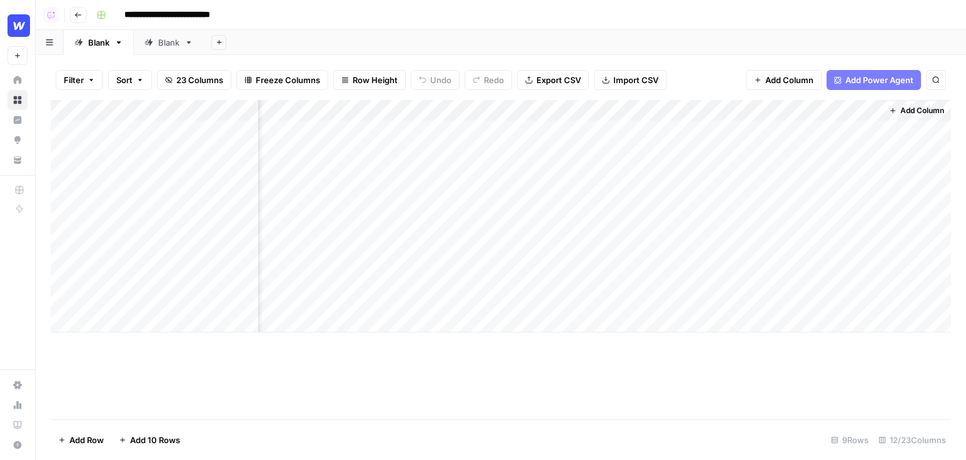
scroll to position [0, 908]
click at [748, 104] on div "Add Column" at bounding box center [501, 216] width 900 height 233
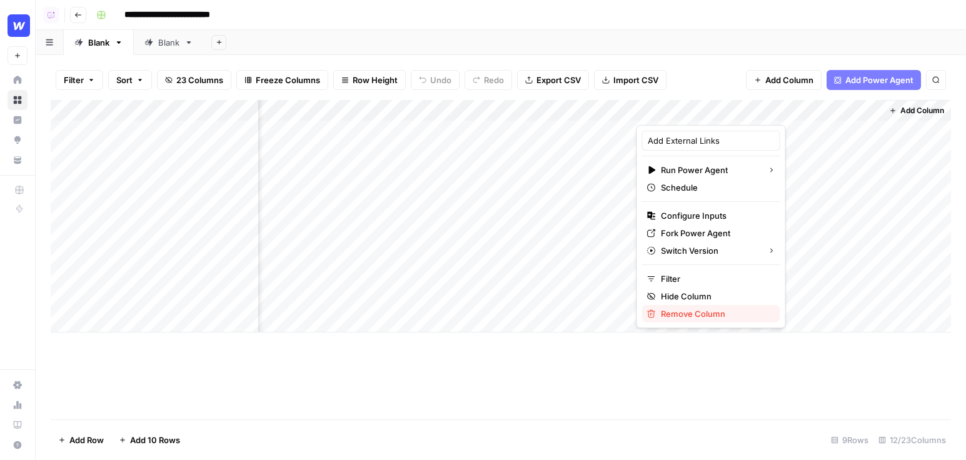
click at [706, 320] on button "Remove Column" at bounding box center [711, 314] width 138 height 18
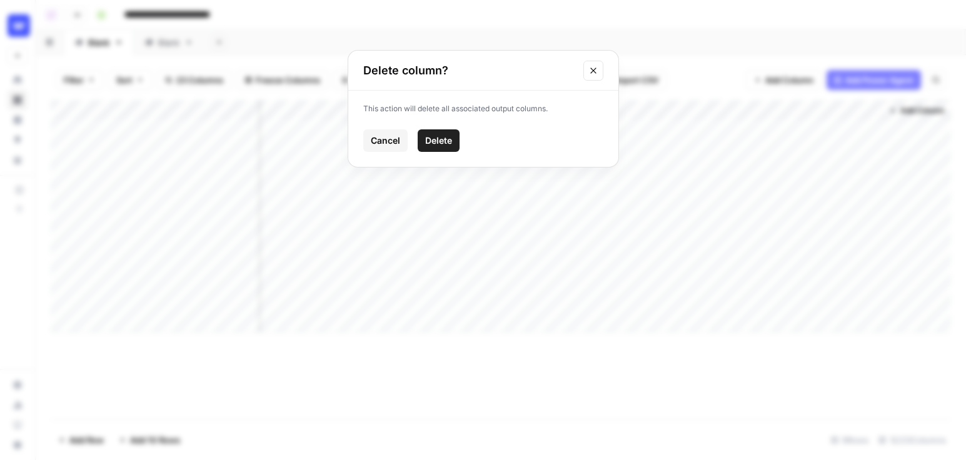
click at [437, 138] on span "Delete" at bounding box center [438, 140] width 27 height 13
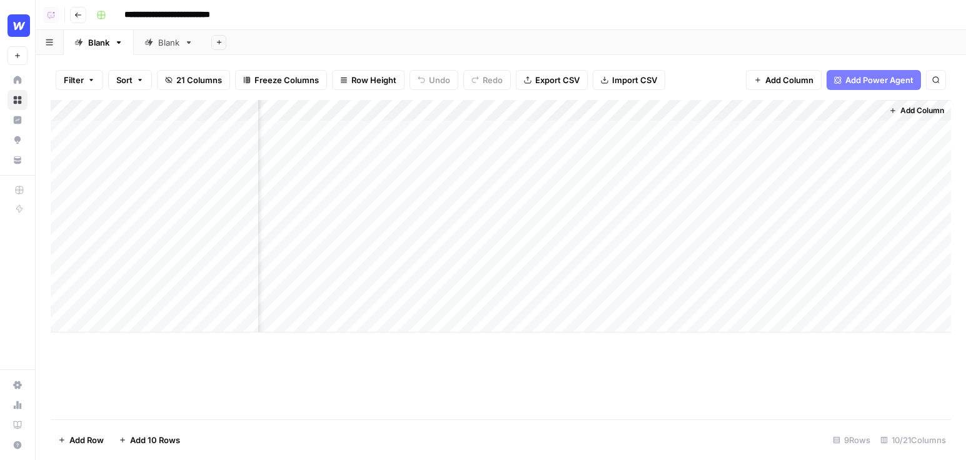
scroll to position [0, 663]
click at [623, 106] on div "Add Column" at bounding box center [501, 216] width 900 height 233
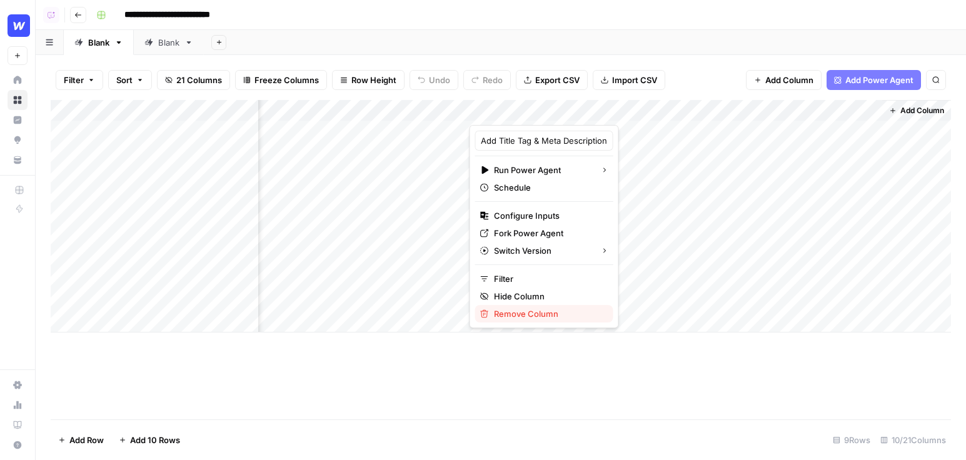
click at [558, 316] on span "Remove Column" at bounding box center [548, 314] width 109 height 13
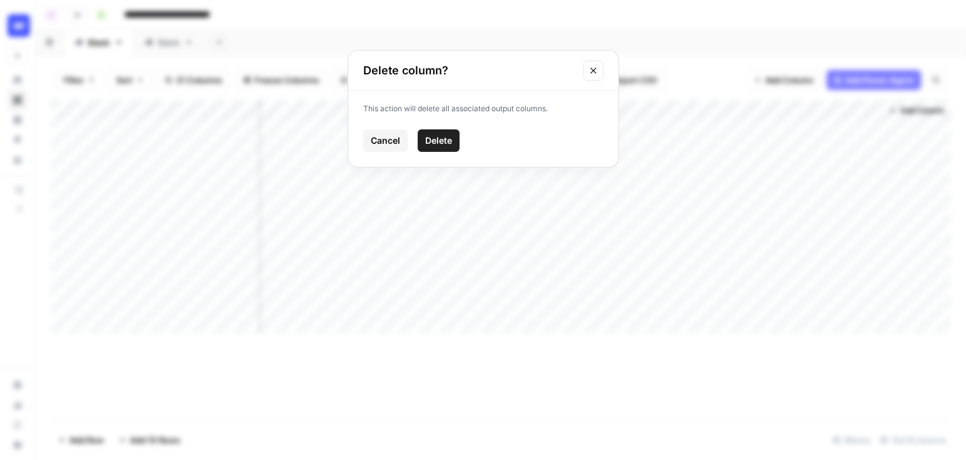
click at [443, 138] on span "Delete" at bounding box center [438, 140] width 27 height 13
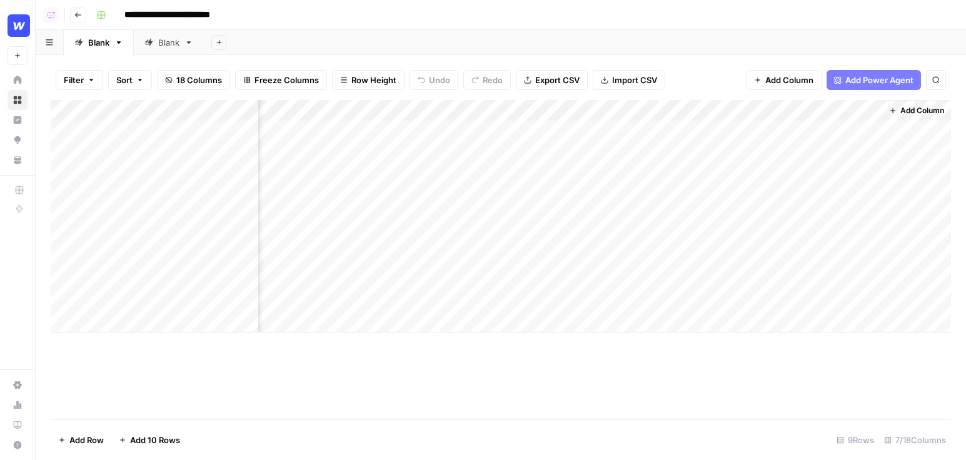
scroll to position [0, 252]
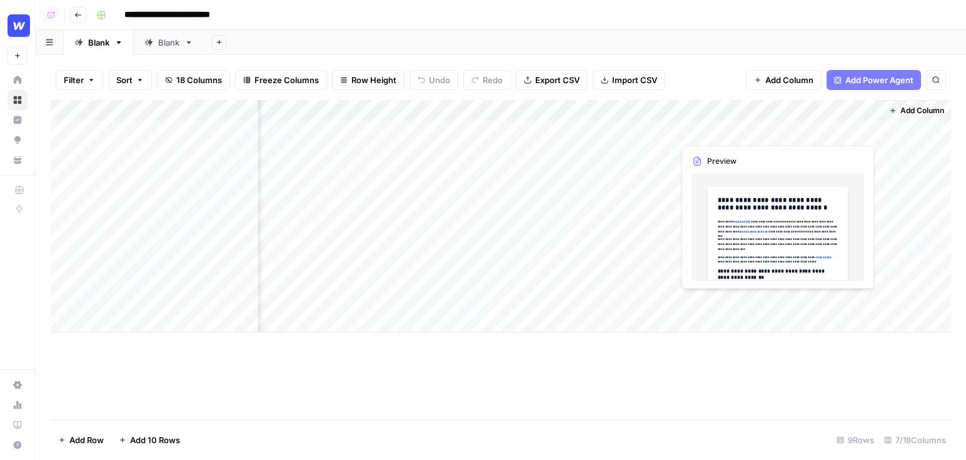
click at [789, 71] on button "Add Column" at bounding box center [784, 80] width 76 height 20
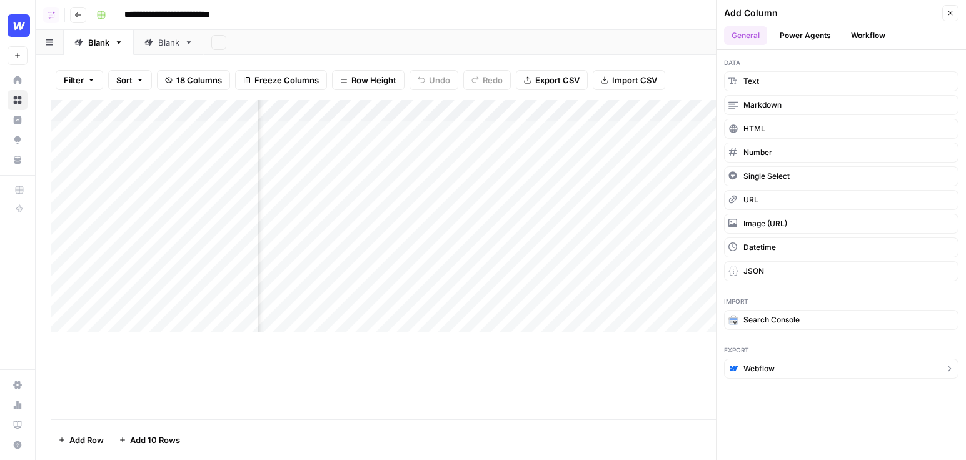
click at [801, 363] on button "Webflow" at bounding box center [841, 369] width 234 height 20
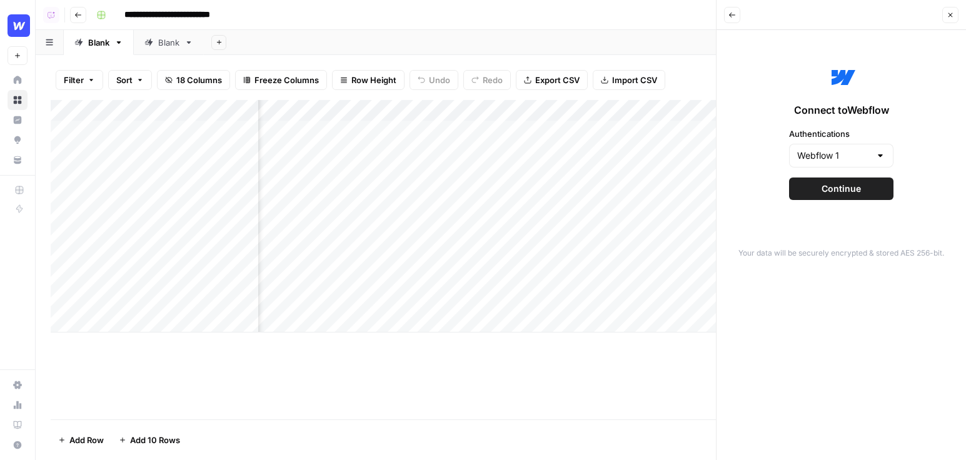
click at [857, 184] on span "Continue" at bounding box center [840, 189] width 39 height 13
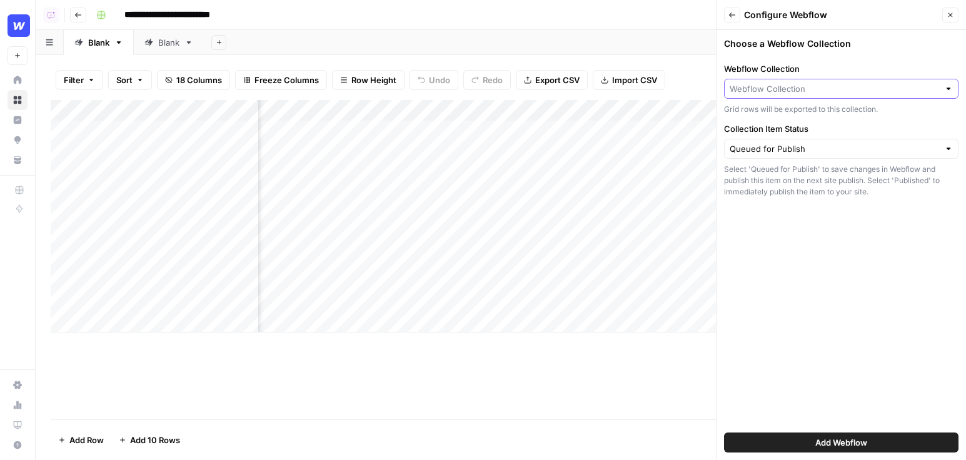
click at [794, 89] on input "Webflow Collection" at bounding box center [833, 89] width 209 height 13
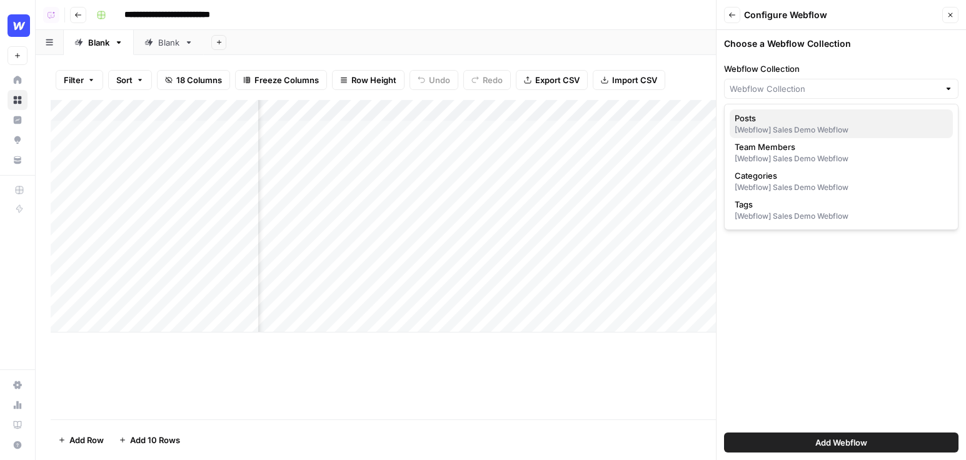
click at [773, 126] on div "[Webflow] Sales Demo Webflow" at bounding box center [840, 129] width 213 height 11
type input "Posts"
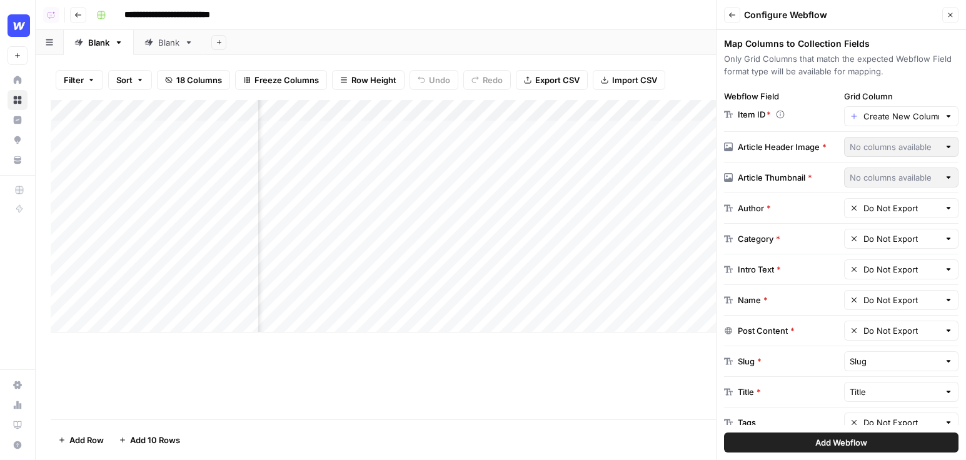
scroll to position [201, 0]
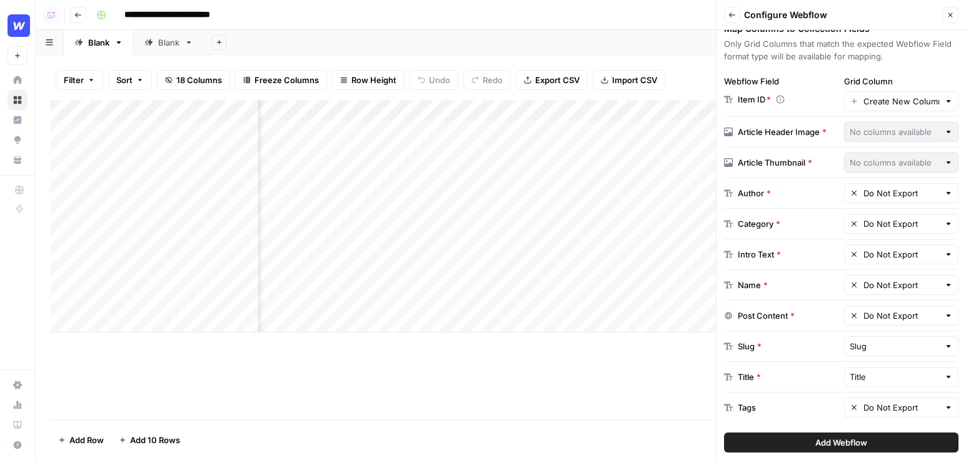
drag, startPoint x: 720, startPoint y: 318, endPoint x: 805, endPoint y: 322, distance: 84.5
click at [805, 322] on div "Choose a Webflow Collection Webflow Collection Posts Grid rows will be exported…" at bounding box center [840, 245] width 249 height 430
click at [887, 312] on input "text" at bounding box center [901, 315] width 76 height 13
click at [651, 279] on div "Add Column" at bounding box center [501, 216] width 900 height 233
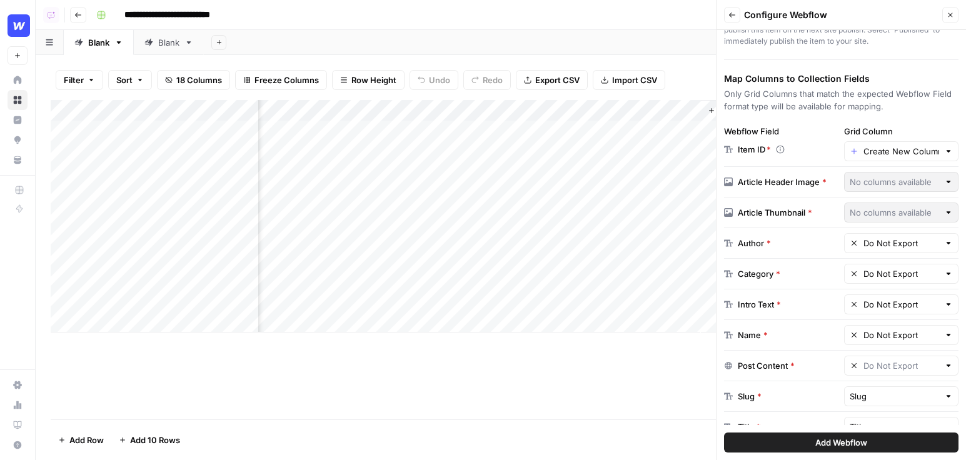
scroll to position [0, 0]
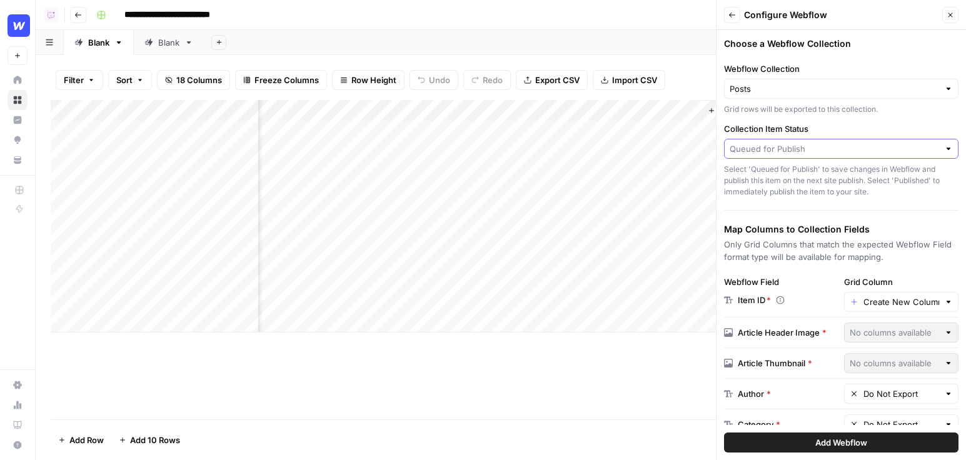
click at [810, 146] on input "Collection Item Status" at bounding box center [833, 149] width 209 height 13
drag, startPoint x: 953, startPoint y: 18, endPoint x: 888, endPoint y: 93, distance: 99.3
click at [888, 93] on div "Back Configure Webflow Close Choose a Webflow Collection Webflow Collection Pos…" at bounding box center [841, 230] width 250 height 460
click at [867, 142] on div at bounding box center [841, 149] width 234 height 20
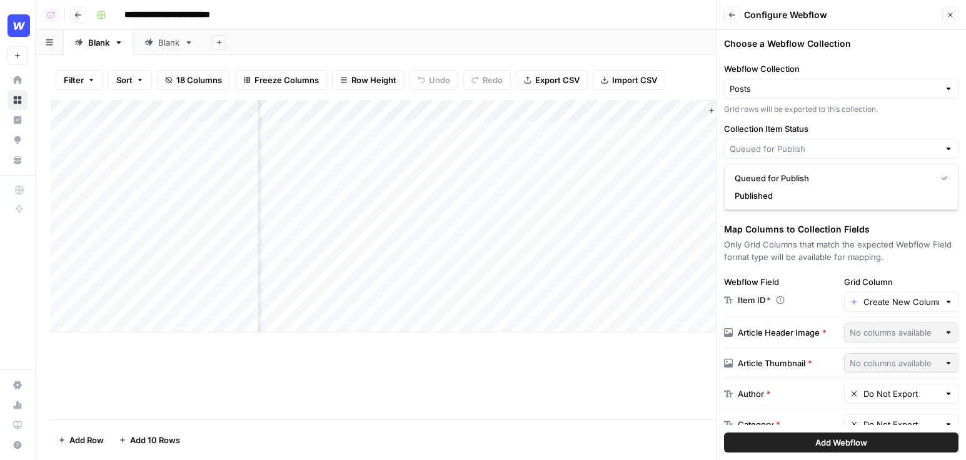
type input "Queued for Publish"
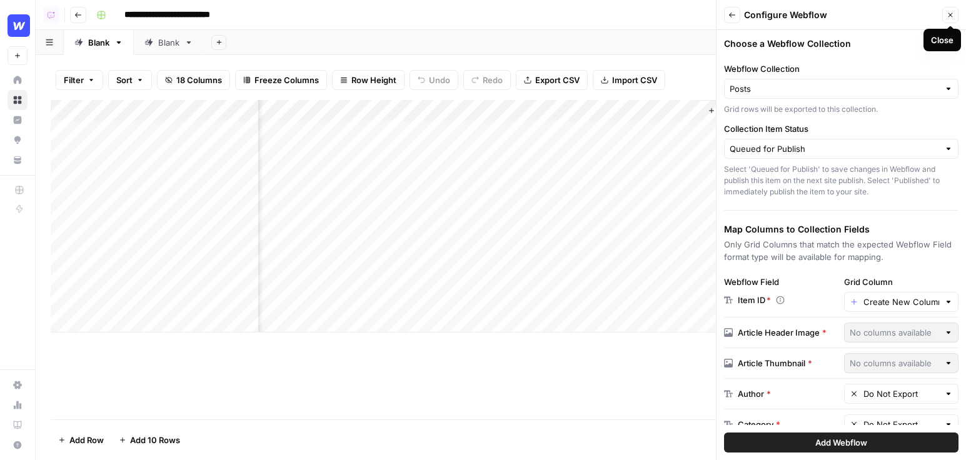
click at [947, 11] on button "Close" at bounding box center [950, 15] width 16 height 16
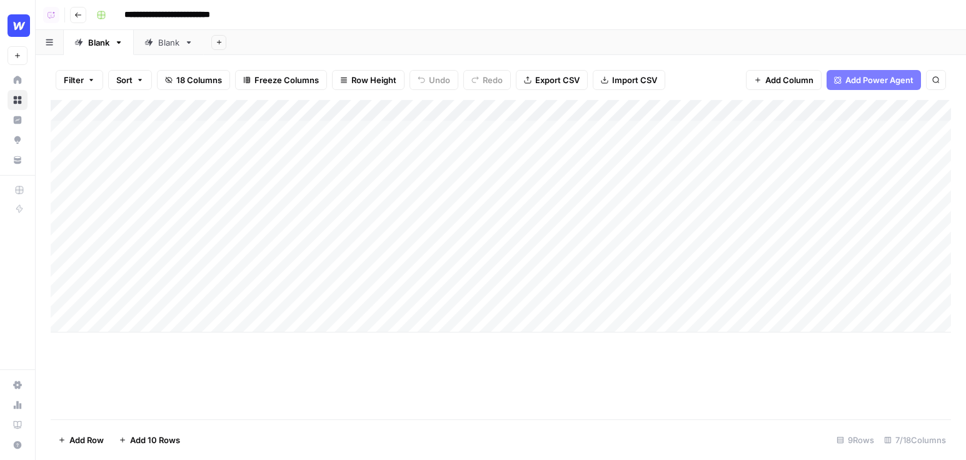
click at [188, 43] on icon at bounding box center [188, 42] width 9 height 9
click at [111, 46] on link "Blank" at bounding box center [99, 42] width 70 height 25
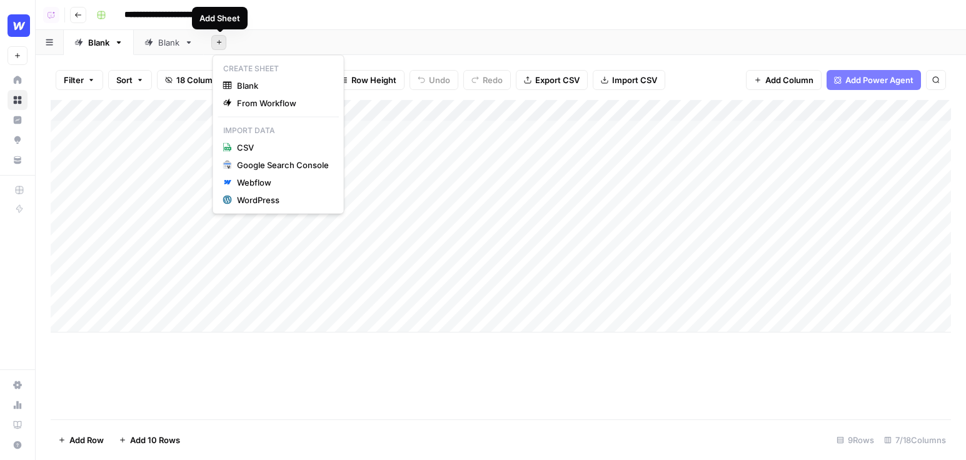
click at [219, 36] on button "Add Sheet" at bounding box center [218, 42] width 15 height 15
click at [241, 163] on div "Google Search Console" at bounding box center [283, 165] width 92 height 13
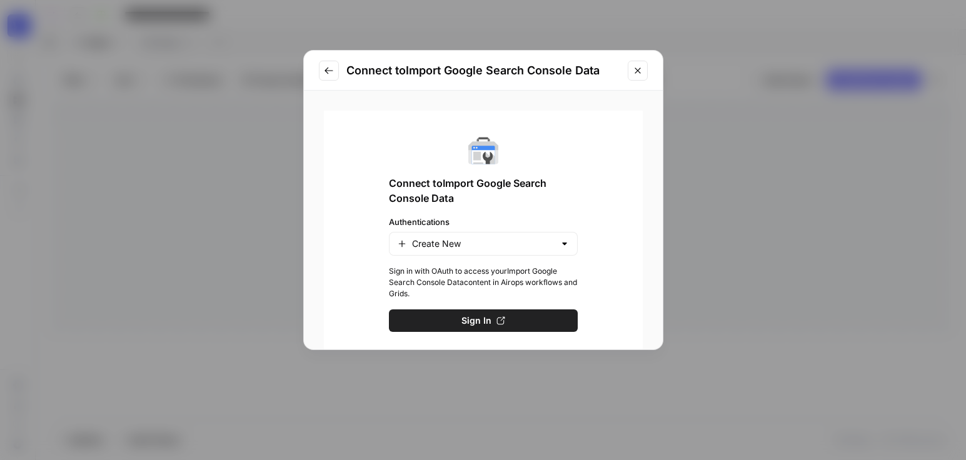
click at [634, 70] on icon "Close modal" at bounding box center [638, 71] width 10 height 10
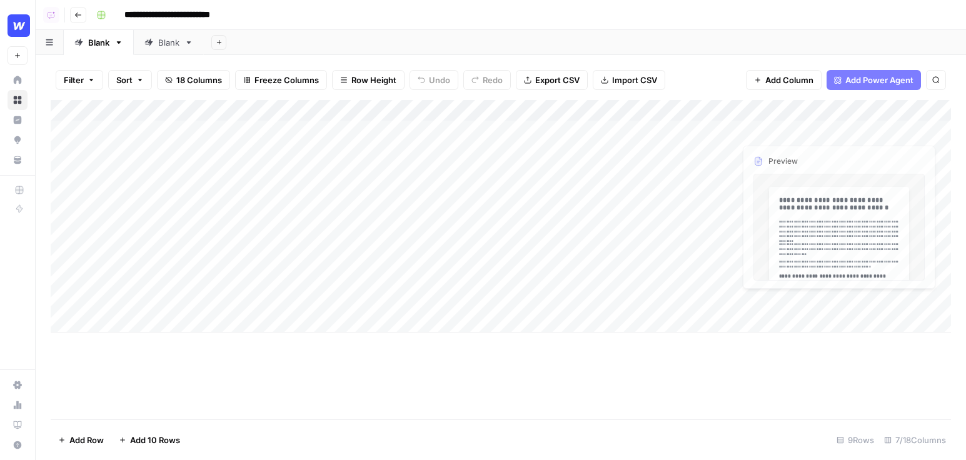
click at [860, 78] on span "Add Power Agent" at bounding box center [879, 80] width 68 height 13
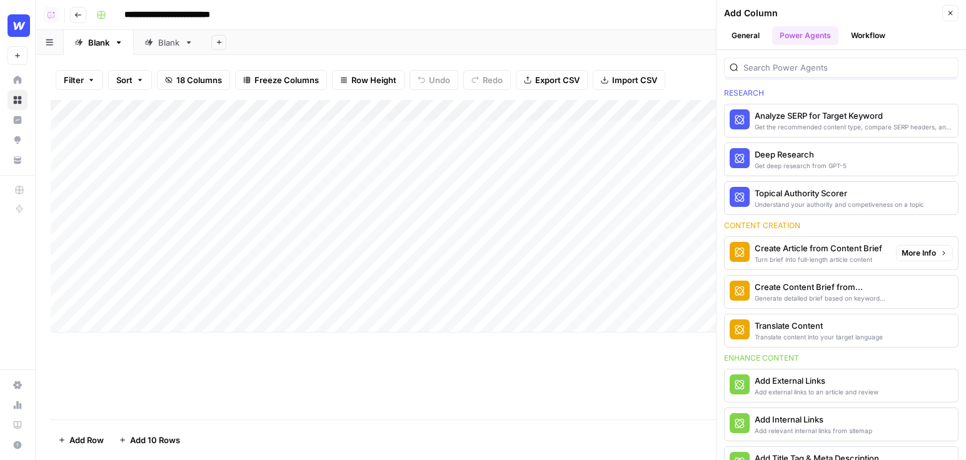
scroll to position [56, 0]
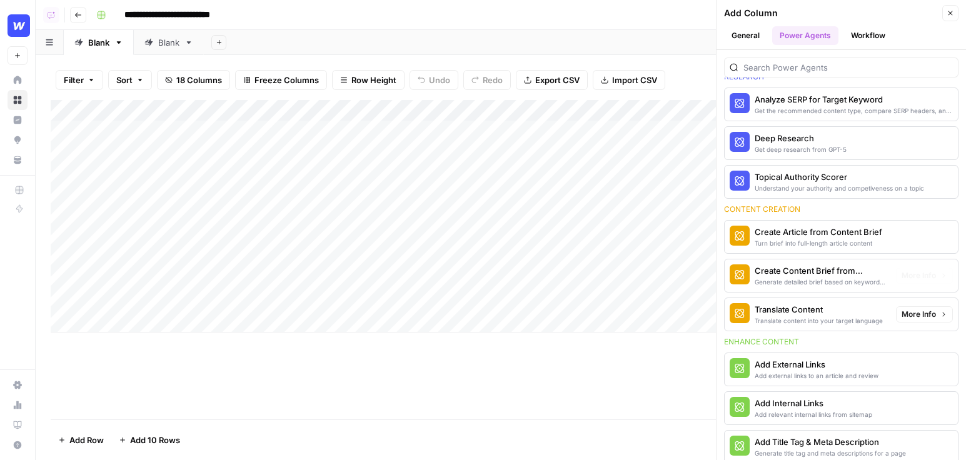
click at [909, 278] on span "More Info" at bounding box center [918, 275] width 34 height 11
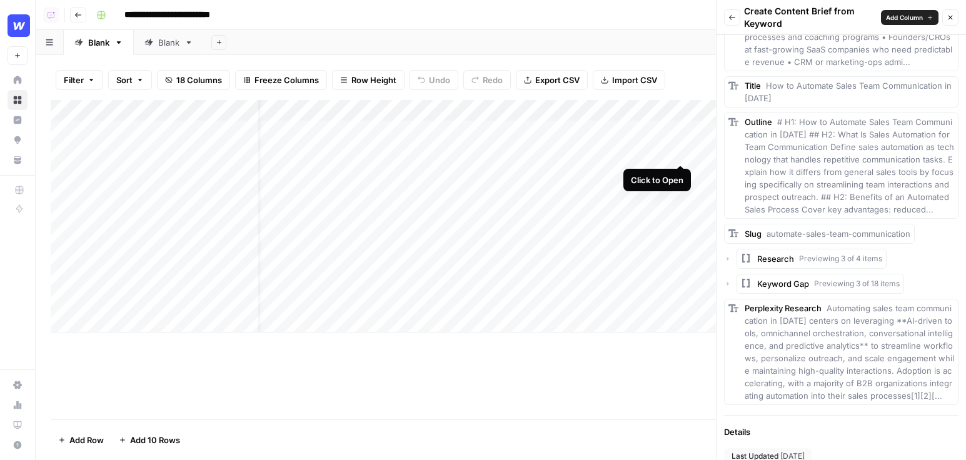
scroll to position [748, 0]
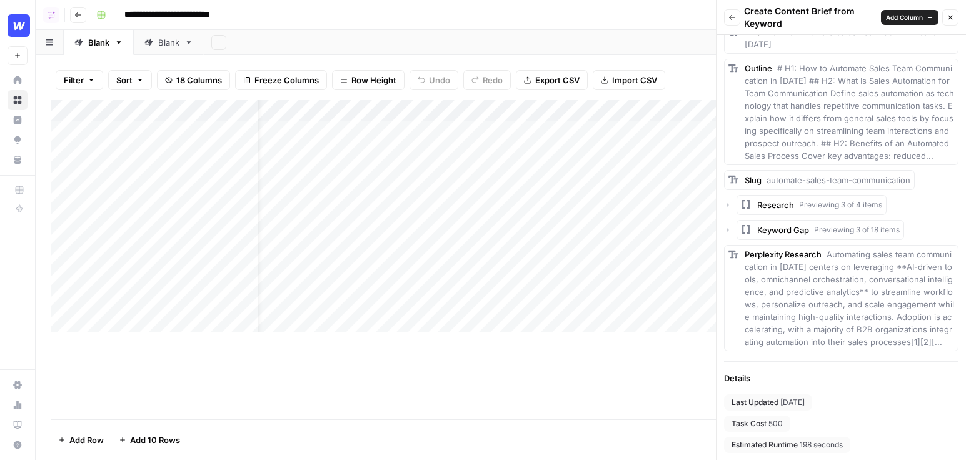
click at [943, 20] on button "Close" at bounding box center [950, 17] width 16 height 16
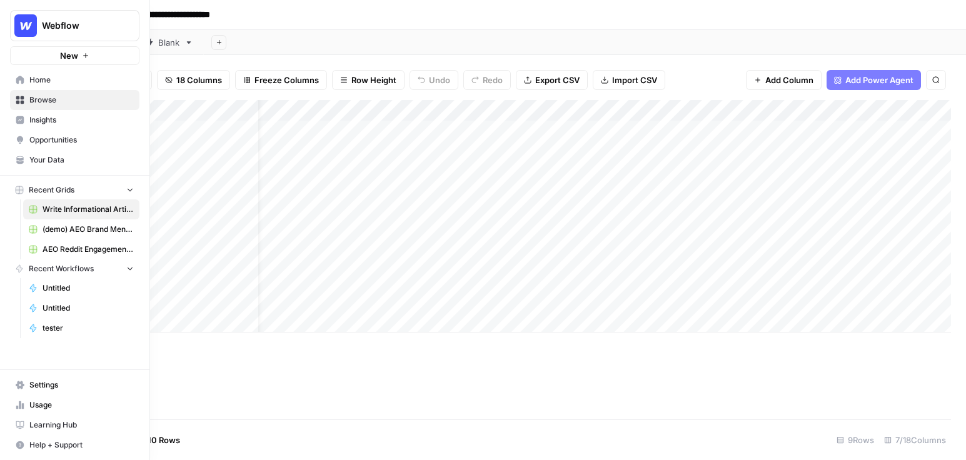
click at [40, 73] on link "Home" at bounding box center [74, 80] width 129 height 20
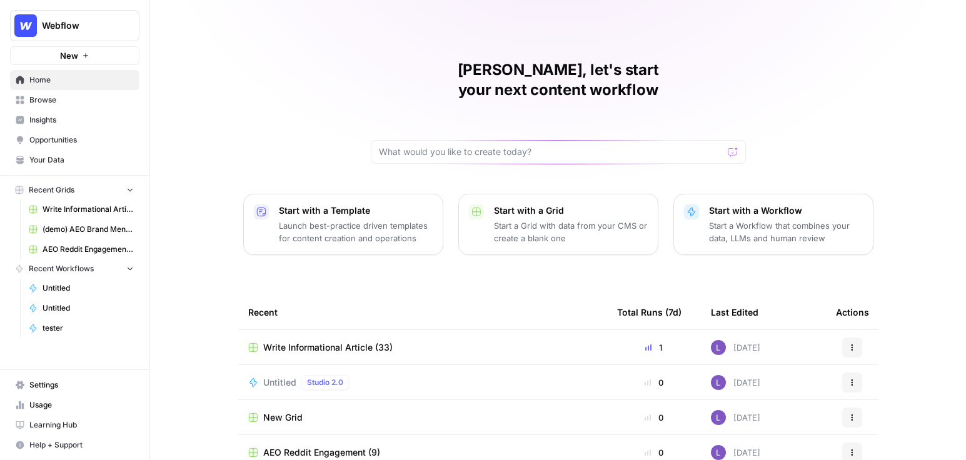
click at [63, 102] on span "Browse" at bounding box center [81, 99] width 104 height 11
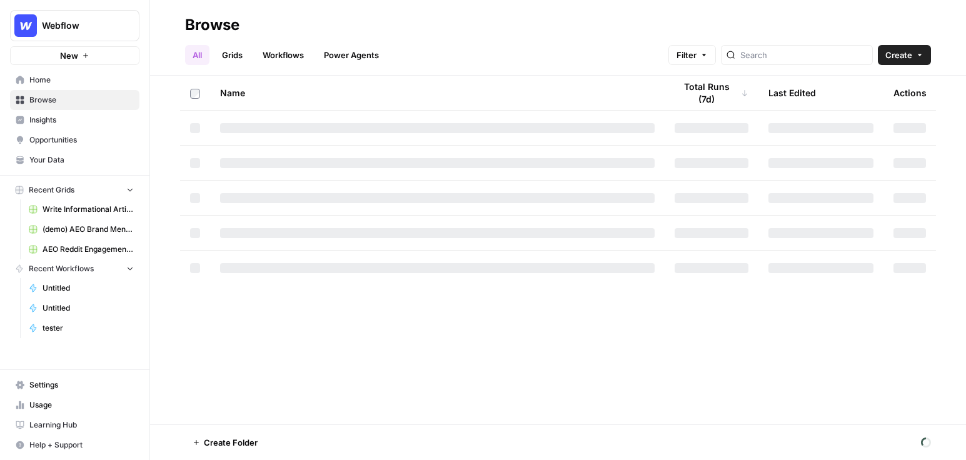
click at [280, 61] on link "Workflows" at bounding box center [283, 55] width 56 height 20
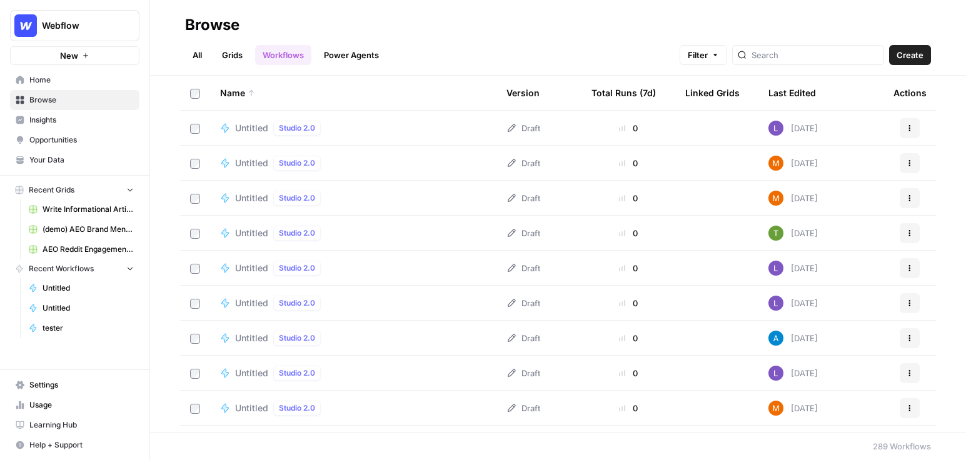
click at [908, 59] on span "Create" at bounding box center [909, 55] width 27 height 13
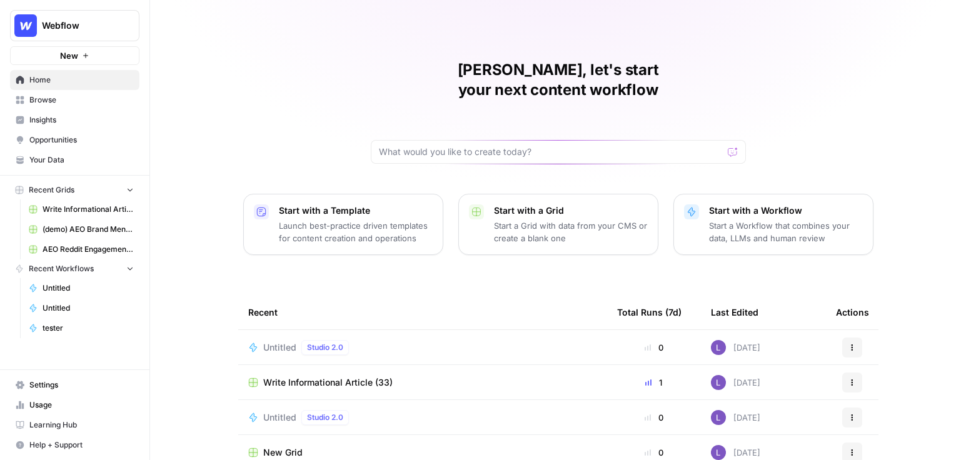
click at [72, 58] on span "New" at bounding box center [69, 55] width 18 height 13
click at [83, 23] on span "Webflow" at bounding box center [80, 25] width 76 height 13
type input "nov"
click at [191, 60] on input "nov" at bounding box center [120, 61] width 169 height 13
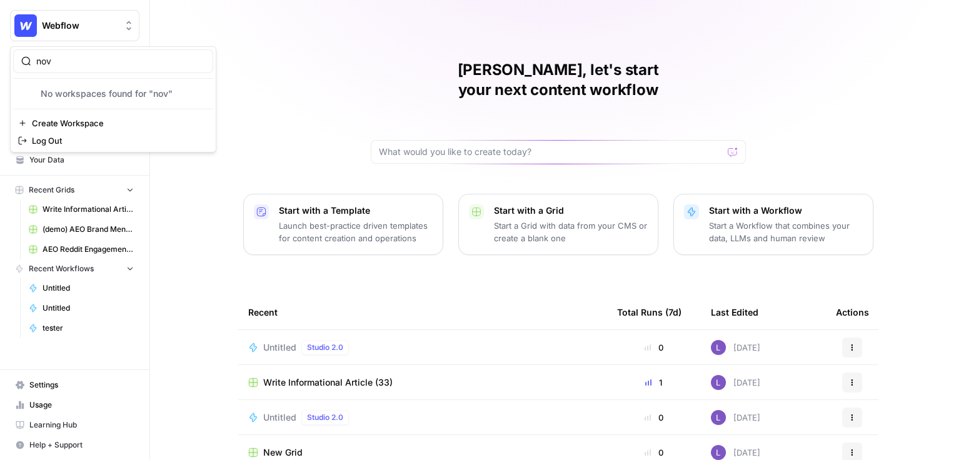
click at [196, 60] on input "nov" at bounding box center [120, 61] width 169 height 13
click at [96, 41] on div "Webflow New" at bounding box center [74, 32] width 149 height 65
click at [96, 28] on span "Webflow" at bounding box center [80, 25] width 76 height 13
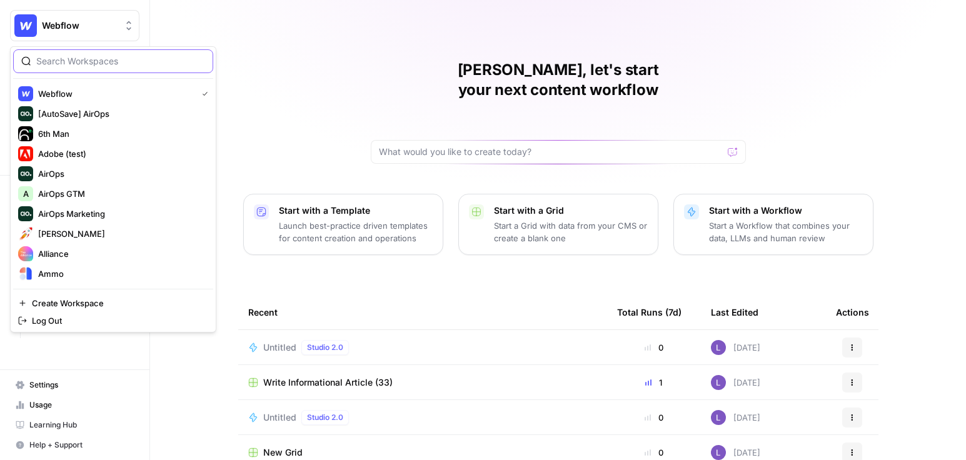
click at [93, 58] on input "search" at bounding box center [120, 61] width 169 height 13
type input "nov"
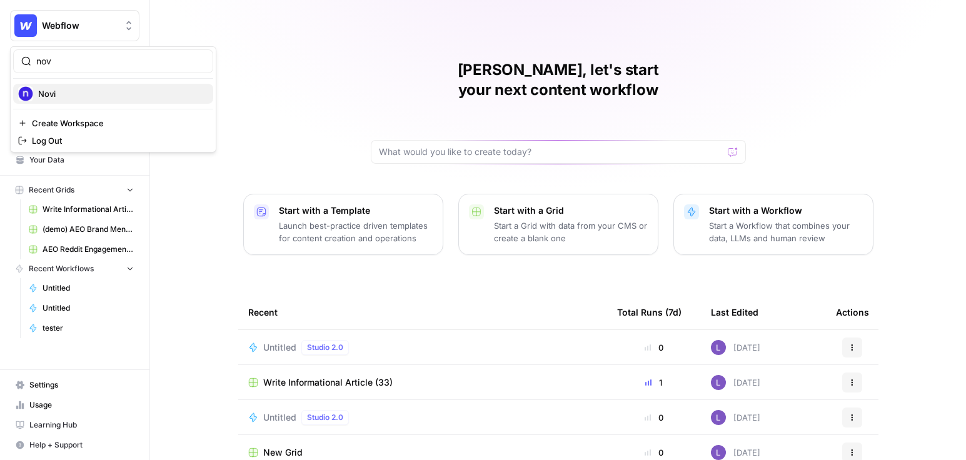
click at [88, 94] on span "Novi" at bounding box center [120, 94] width 165 height 13
